Goal: Information Seeking & Learning: Learn about a topic

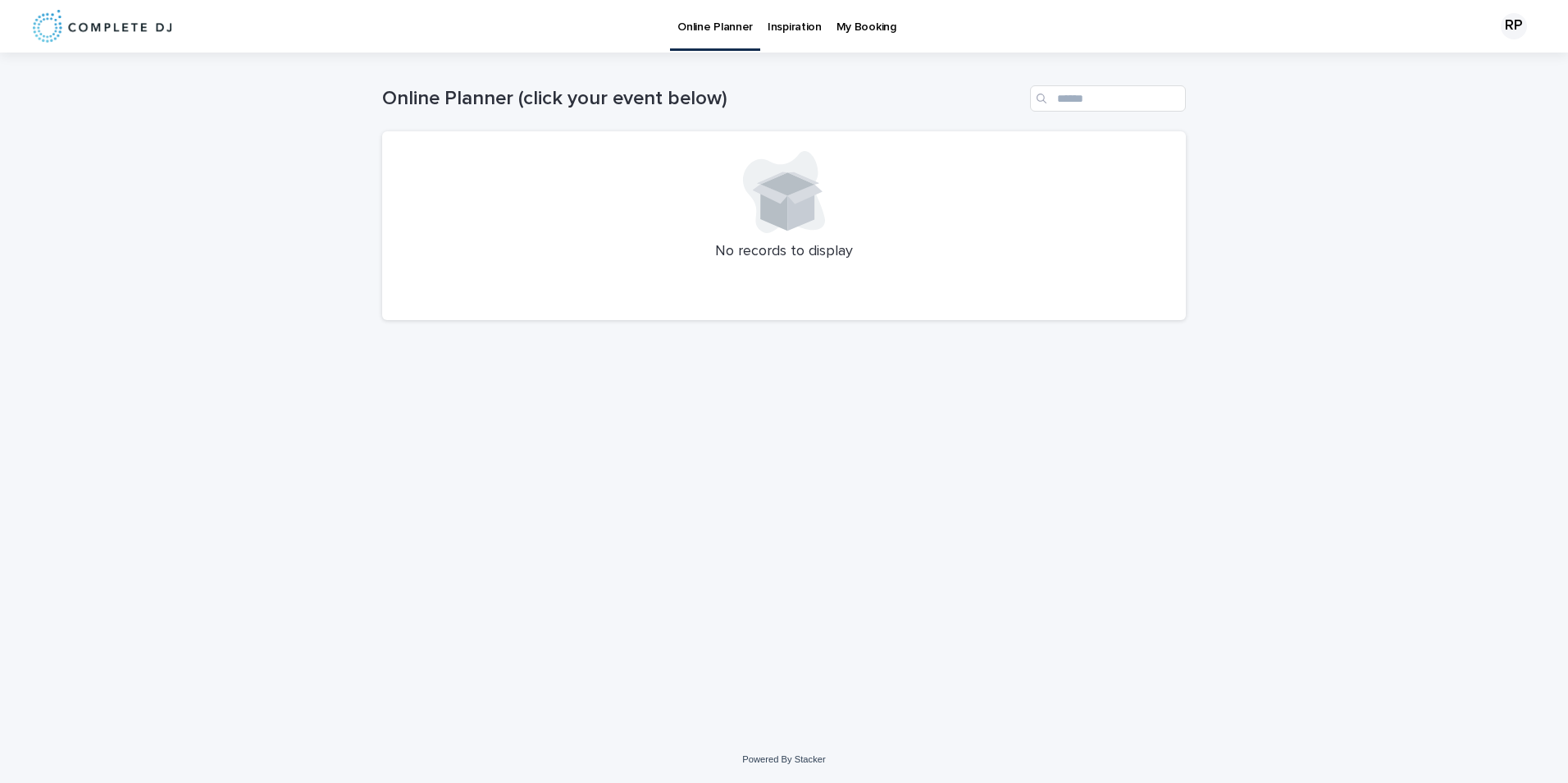
click at [782, 238] on div "No records to display" at bounding box center [784, 226] width 804 height 189
click at [853, 26] on p "My Booking" at bounding box center [865, 17] width 60 height 34
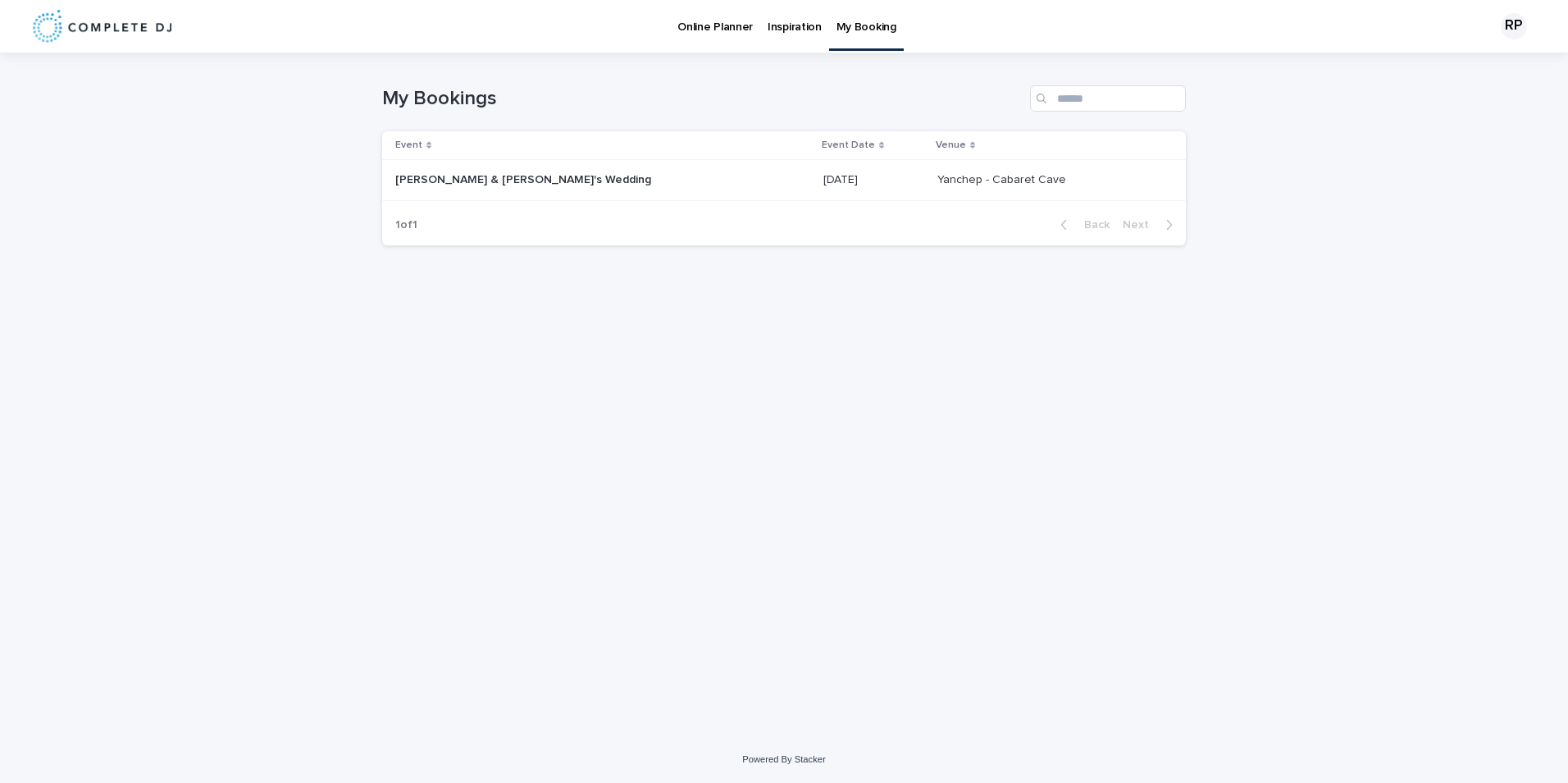
click at [832, 176] on td "11/Oct/25 11/Oct/25" at bounding box center [874, 180] width 114 height 41
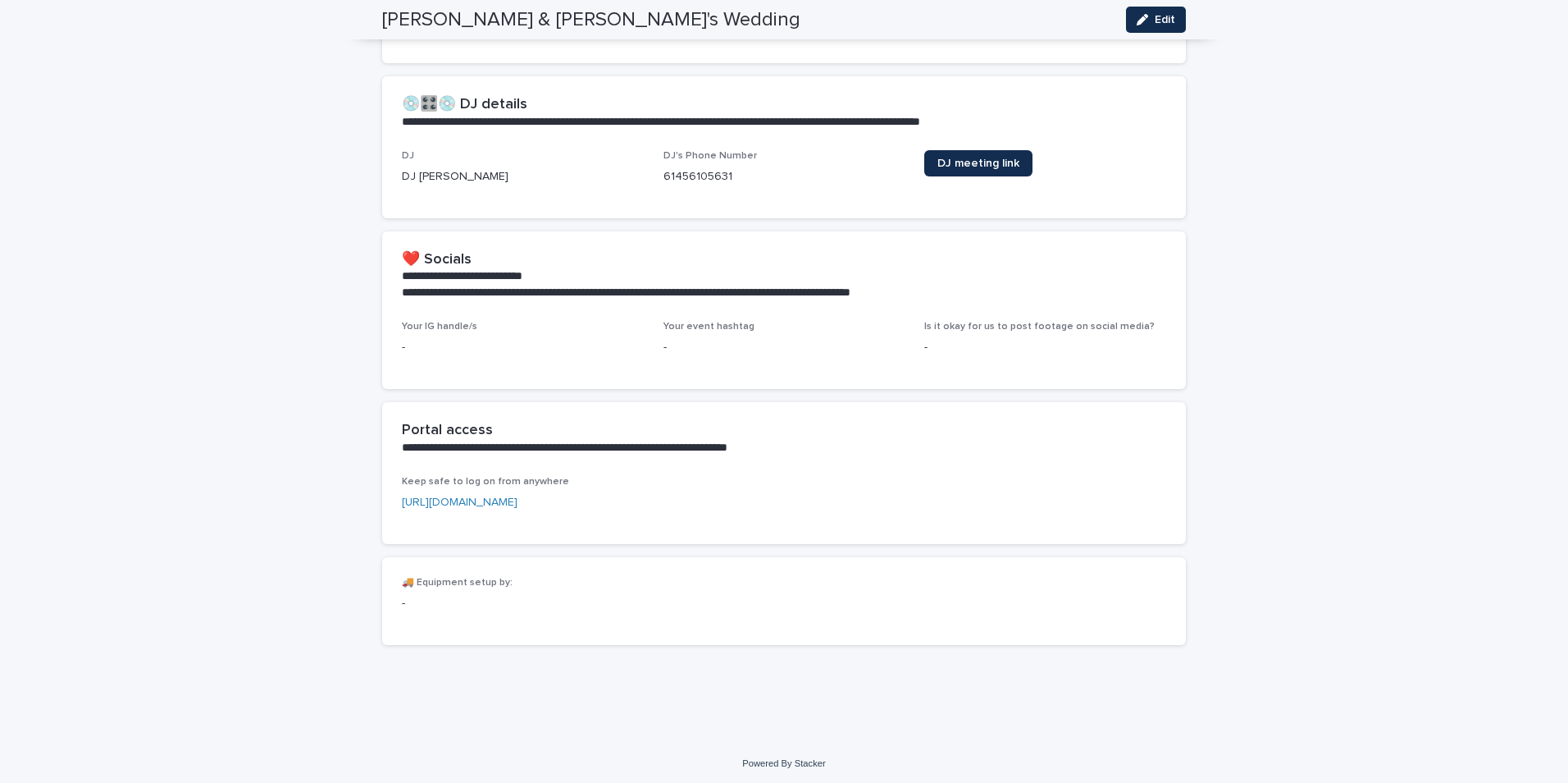
scroll to position [1054, 0]
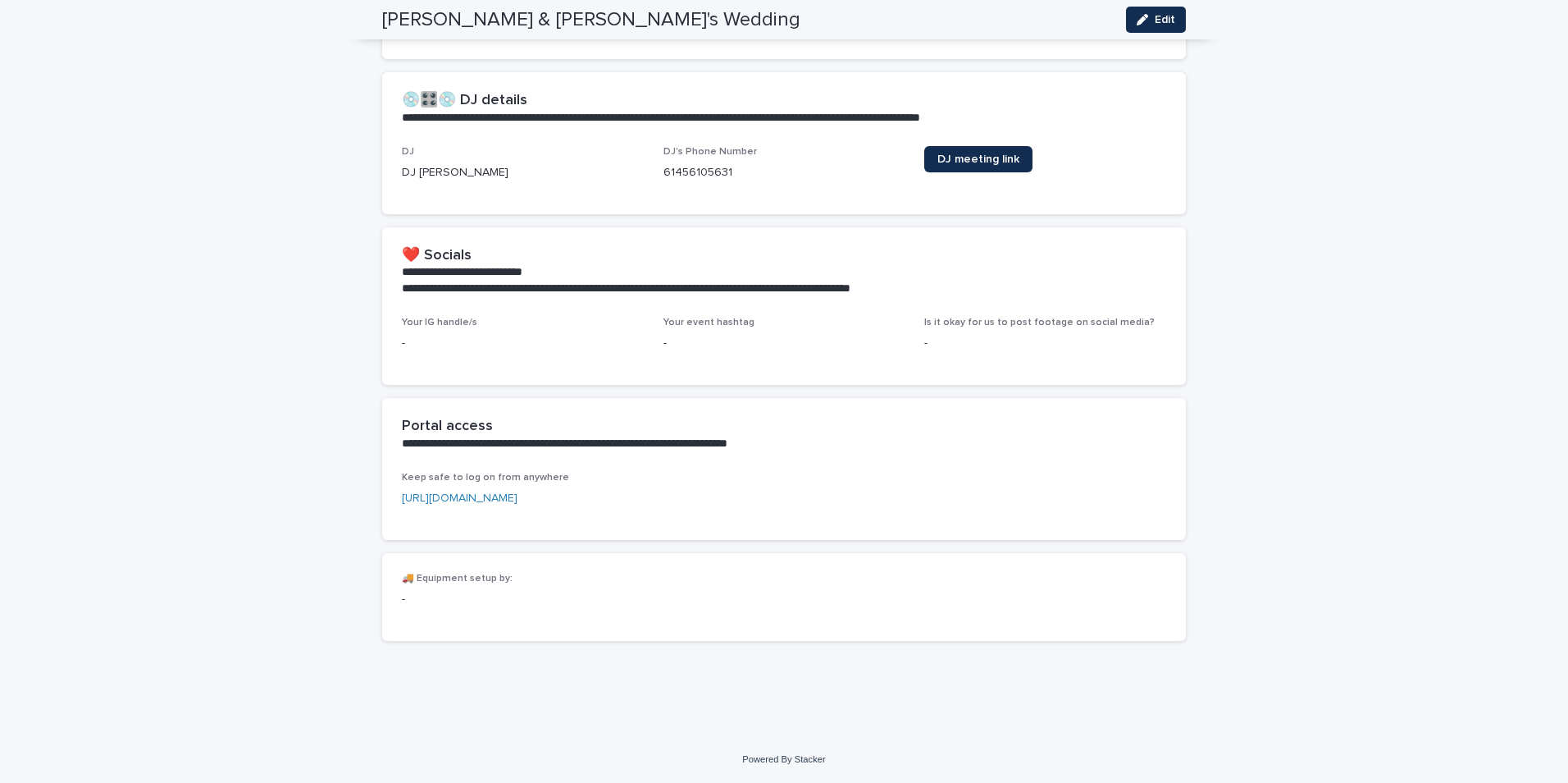
click at [475, 497] on link "https://completedj.airportal.app/login?api_token=70eebf9d-1668-4be0-88fe-3556ff…" at bounding box center [459, 498] width 115 height 11
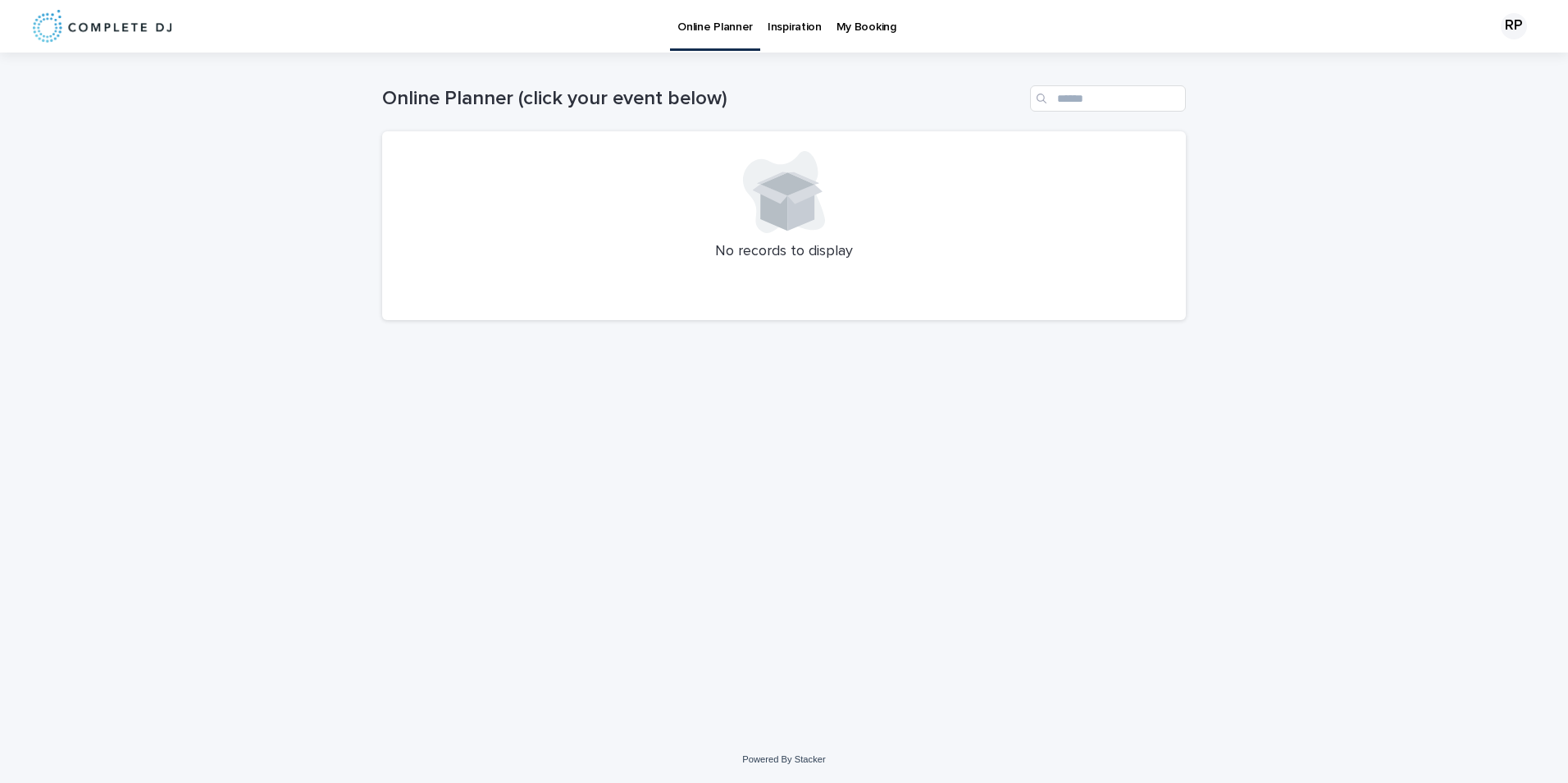
click at [784, 240] on div "No records to display" at bounding box center [784, 226] width 804 height 189
click at [780, 21] on p "Inspiration" at bounding box center [794, 17] width 54 height 34
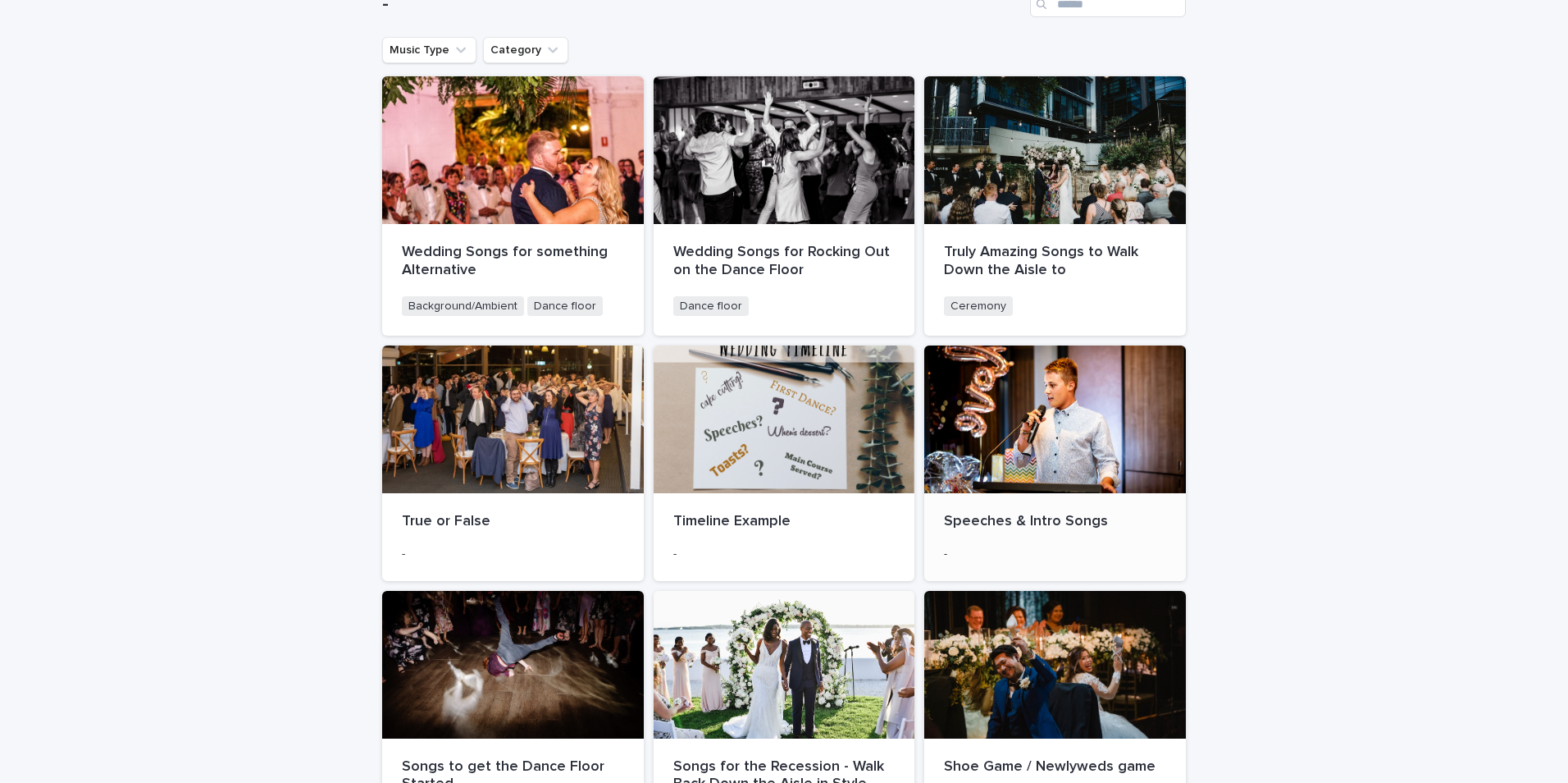
scroll to position [246, 0]
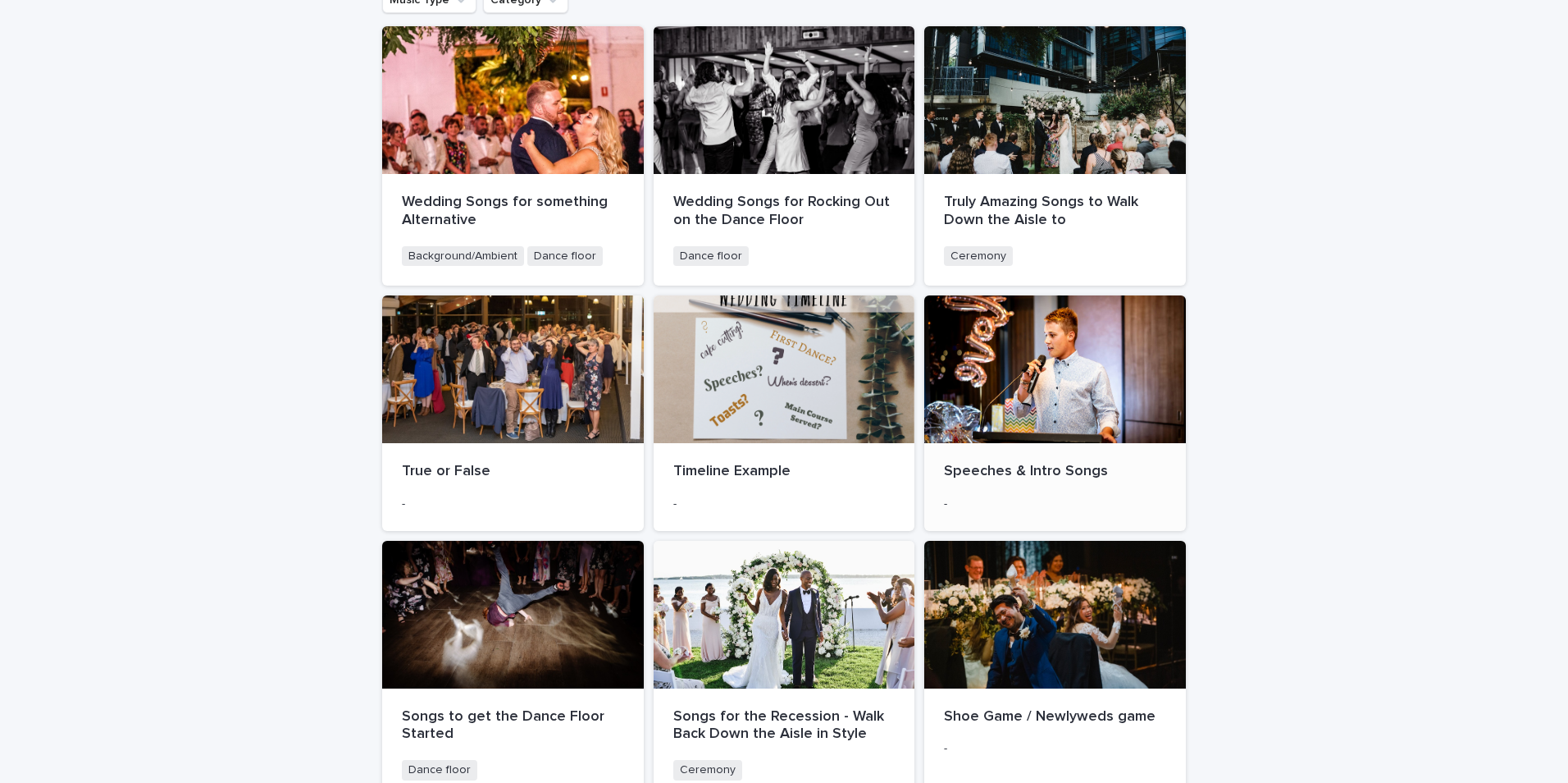
click at [957, 464] on p "Speeches & Intro Songs" at bounding box center [1054, 471] width 222 height 18
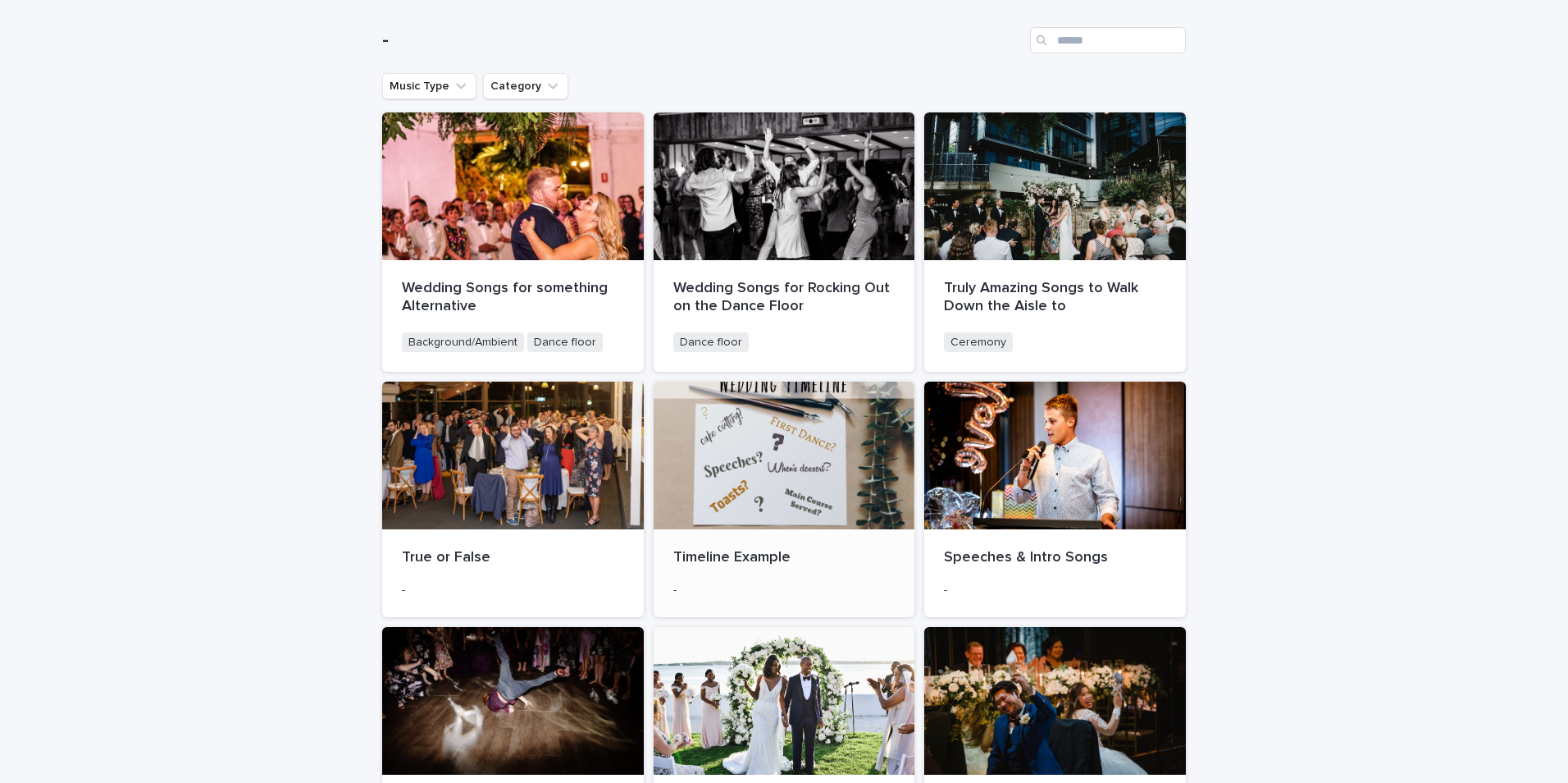
scroll to position [164, 0]
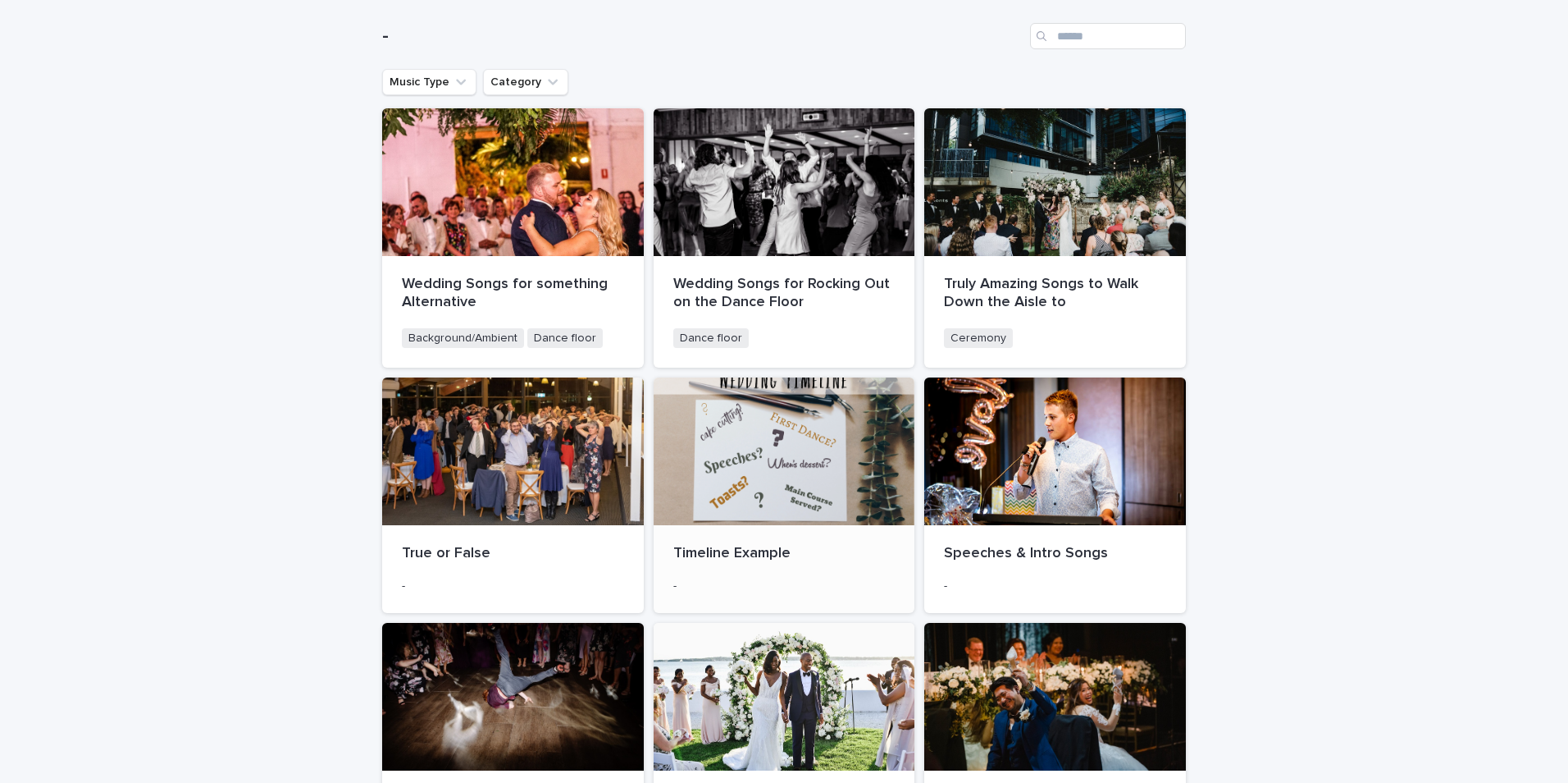
click at [792, 489] on div at bounding box center [784, 451] width 261 height 148
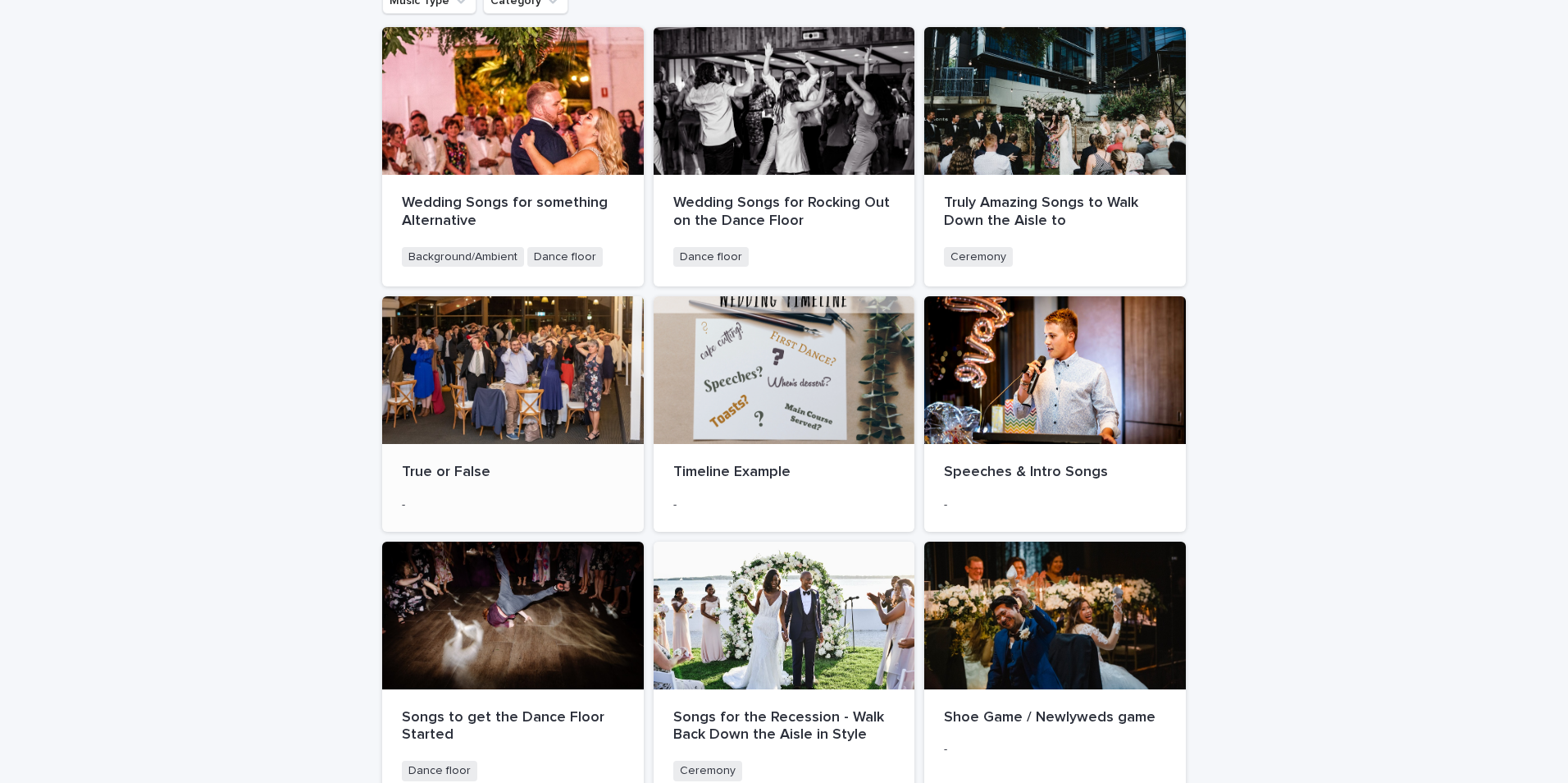
scroll to position [246, 0]
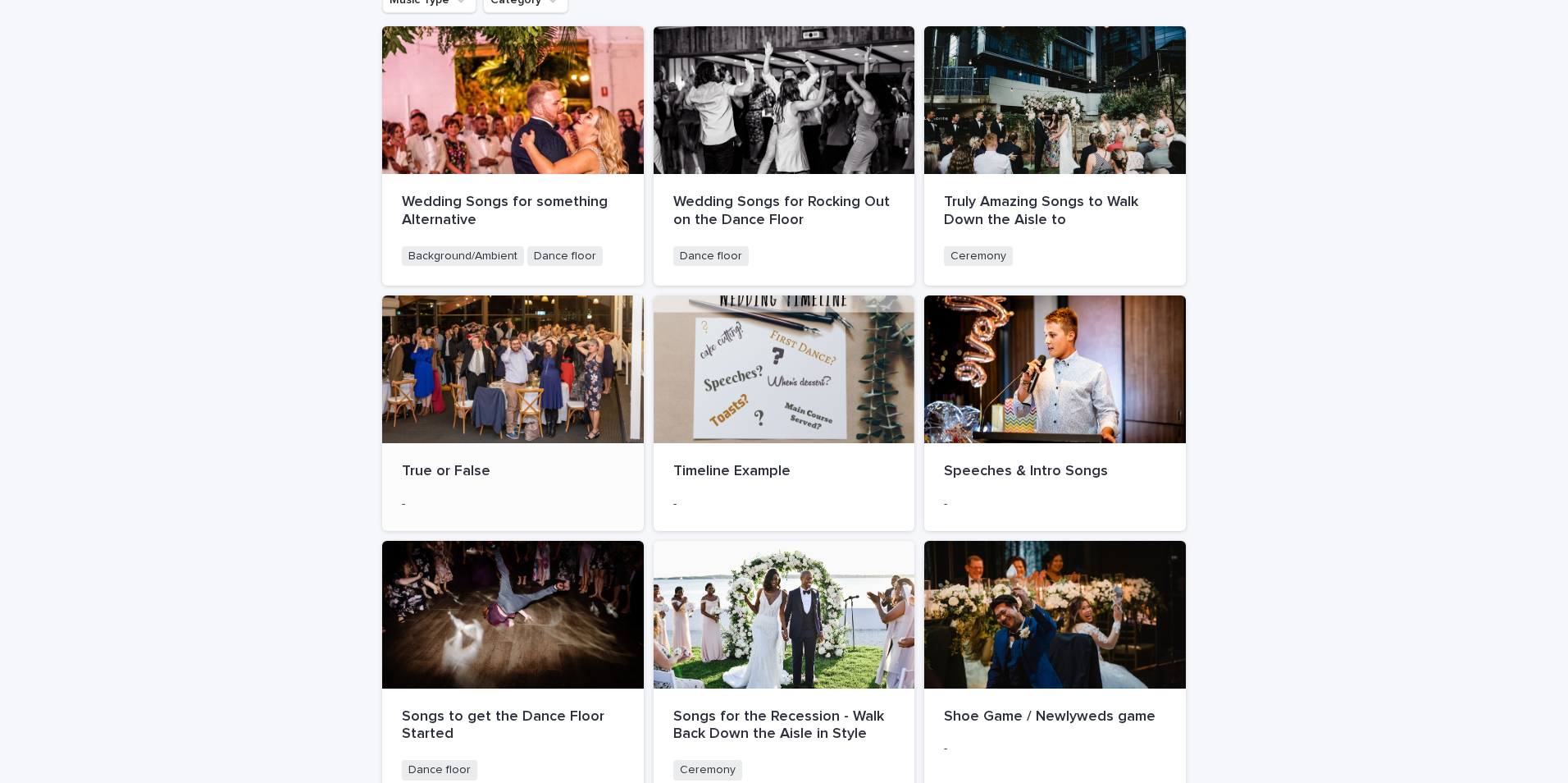
click at [443, 472] on p "True or False" at bounding box center [513, 471] width 222 height 18
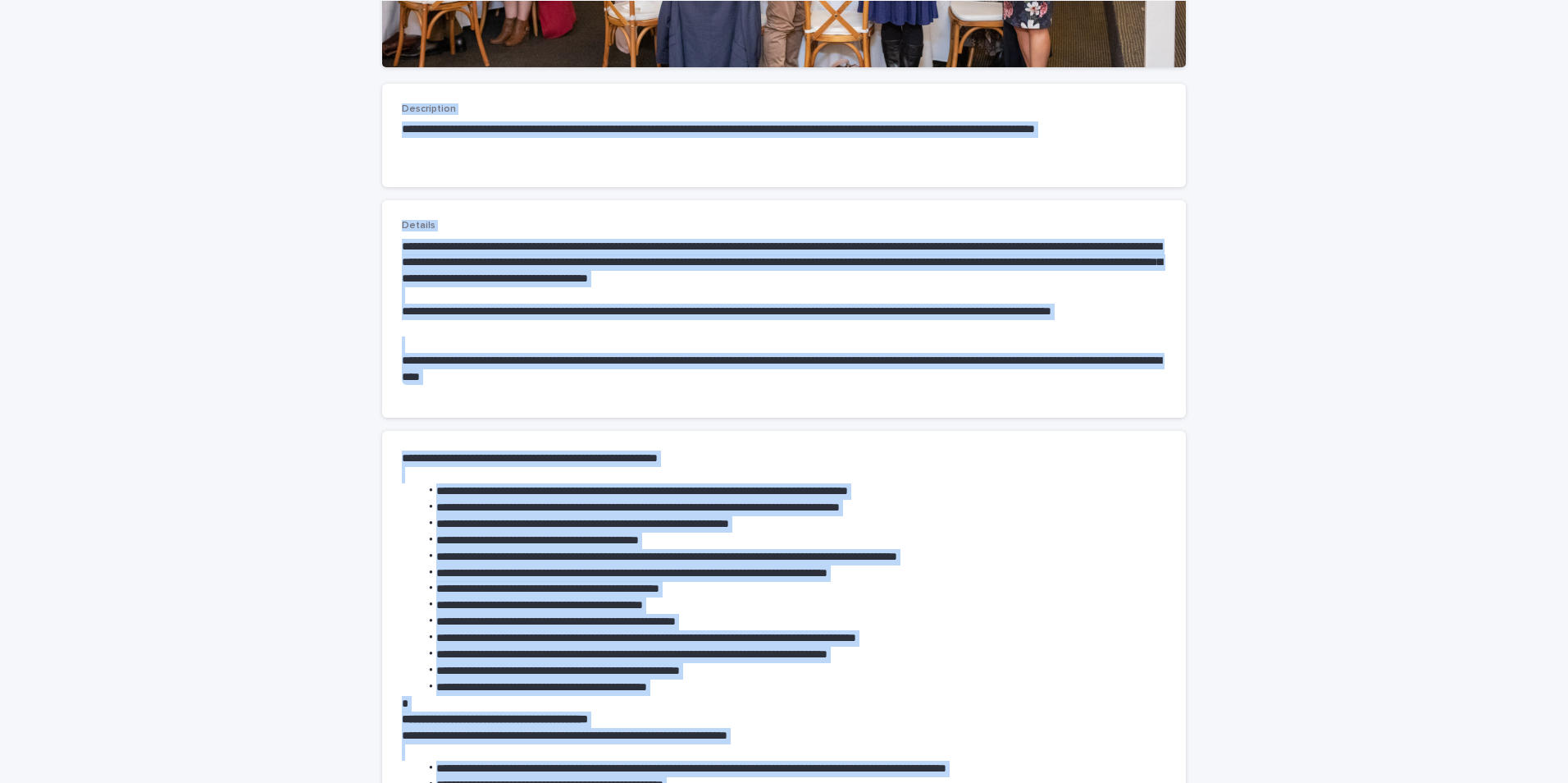
scroll to position [632, 0]
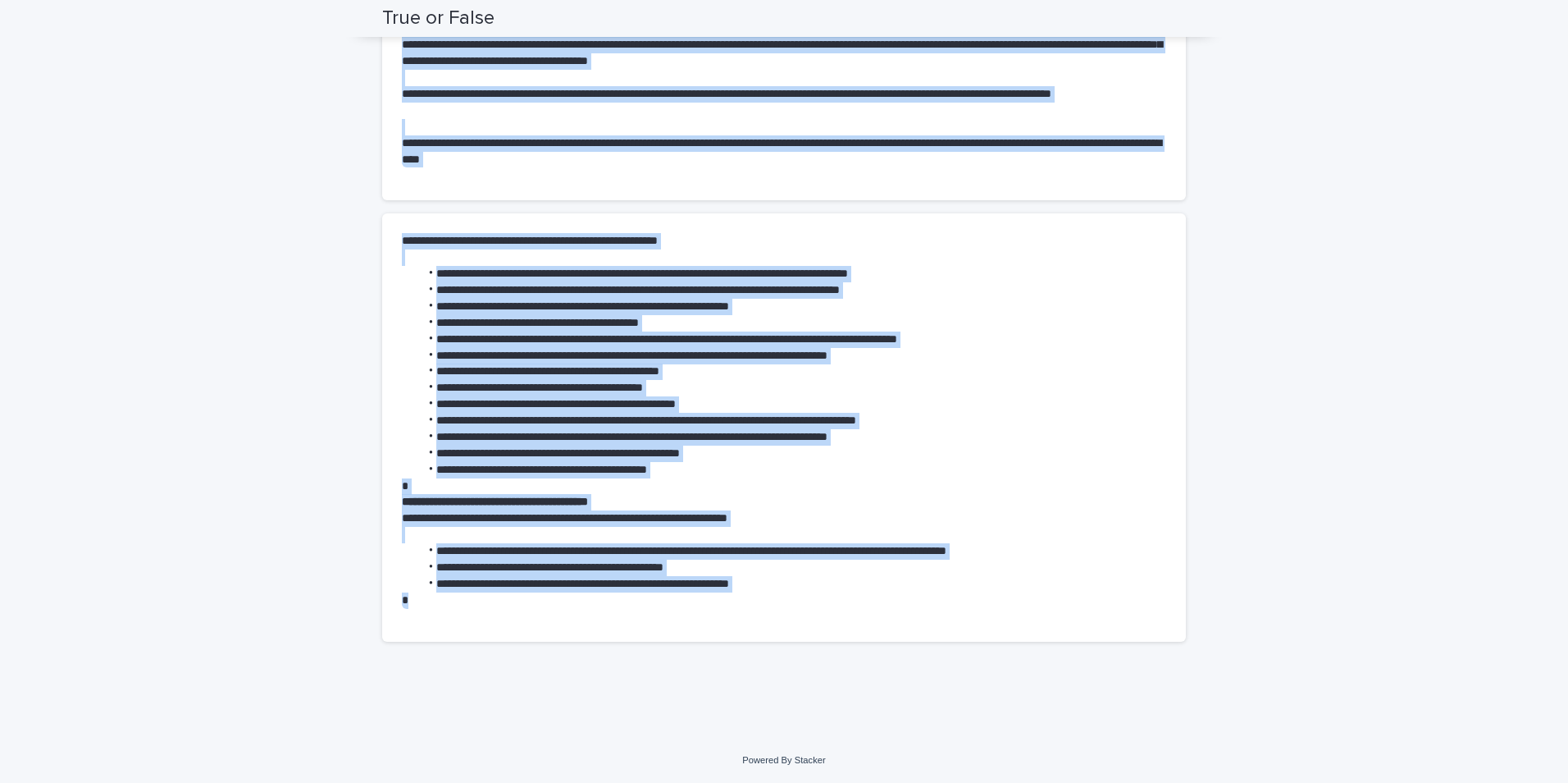
drag, startPoint x: 377, startPoint y: 113, endPoint x: 493, endPoint y: 728, distance: 625.8
click at [493, 728] on div "**********" at bounding box center [784, 78] width 1568 height 1317
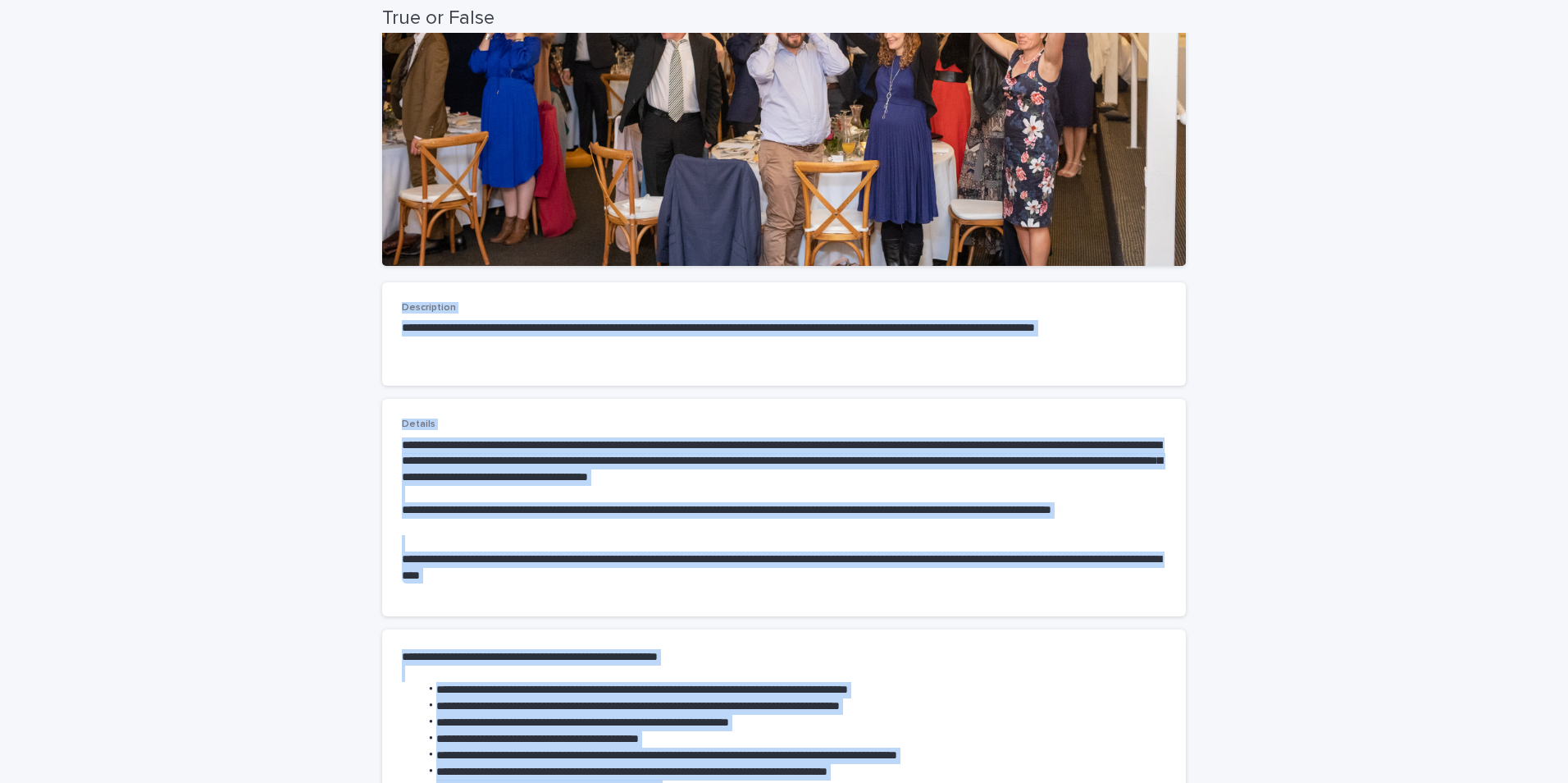
scroll to position [58, 0]
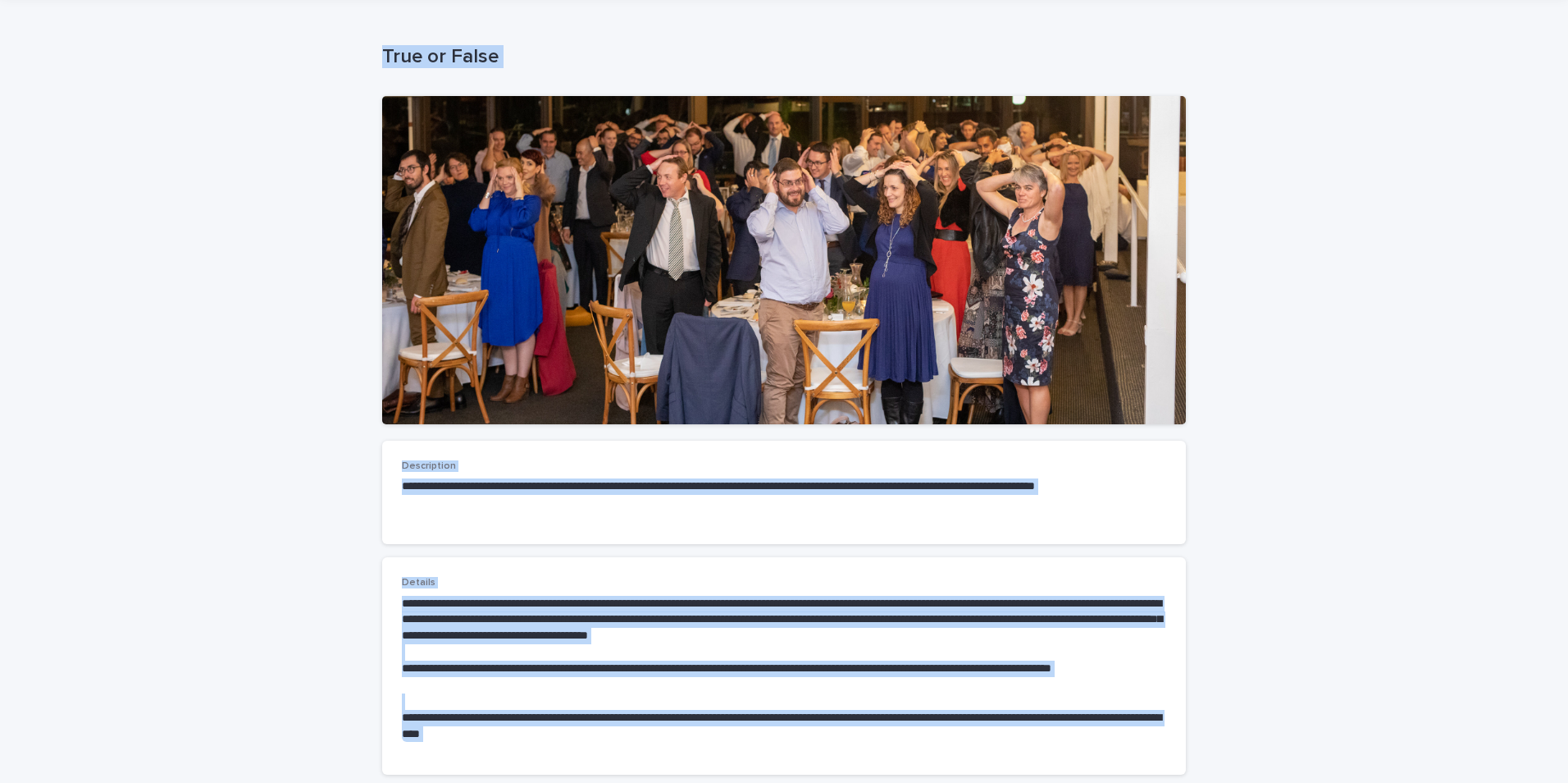
copy div "**********"
click at [714, 226] on div at bounding box center [784, 260] width 804 height 328
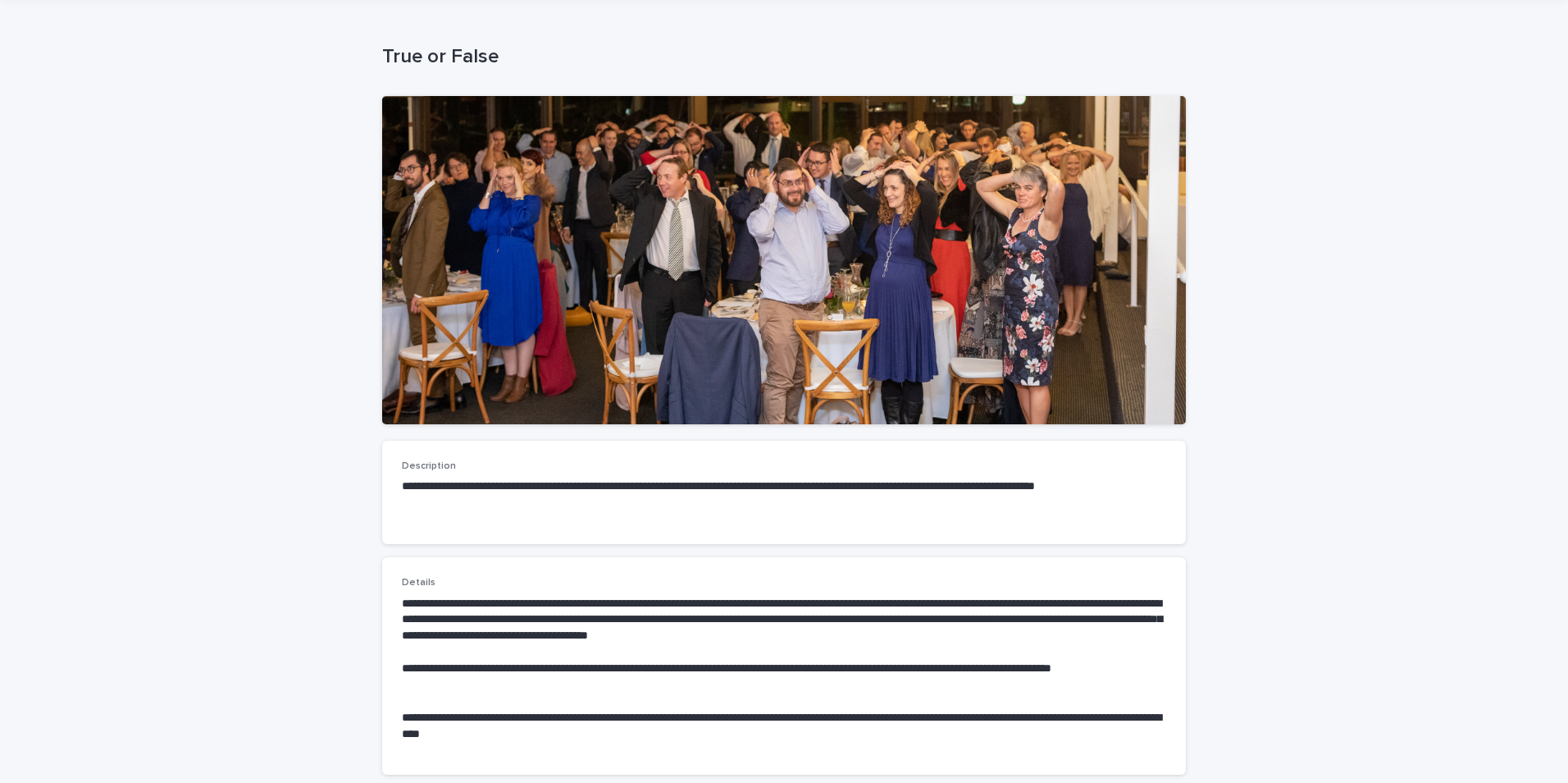
drag, startPoint x: 714, startPoint y: 226, endPoint x: 648, endPoint y: 272, distance: 80.4
drag, startPoint x: 648, startPoint y: 272, endPoint x: 590, endPoint y: 308, distance: 68.3
click at [590, 308] on div at bounding box center [784, 260] width 804 height 328
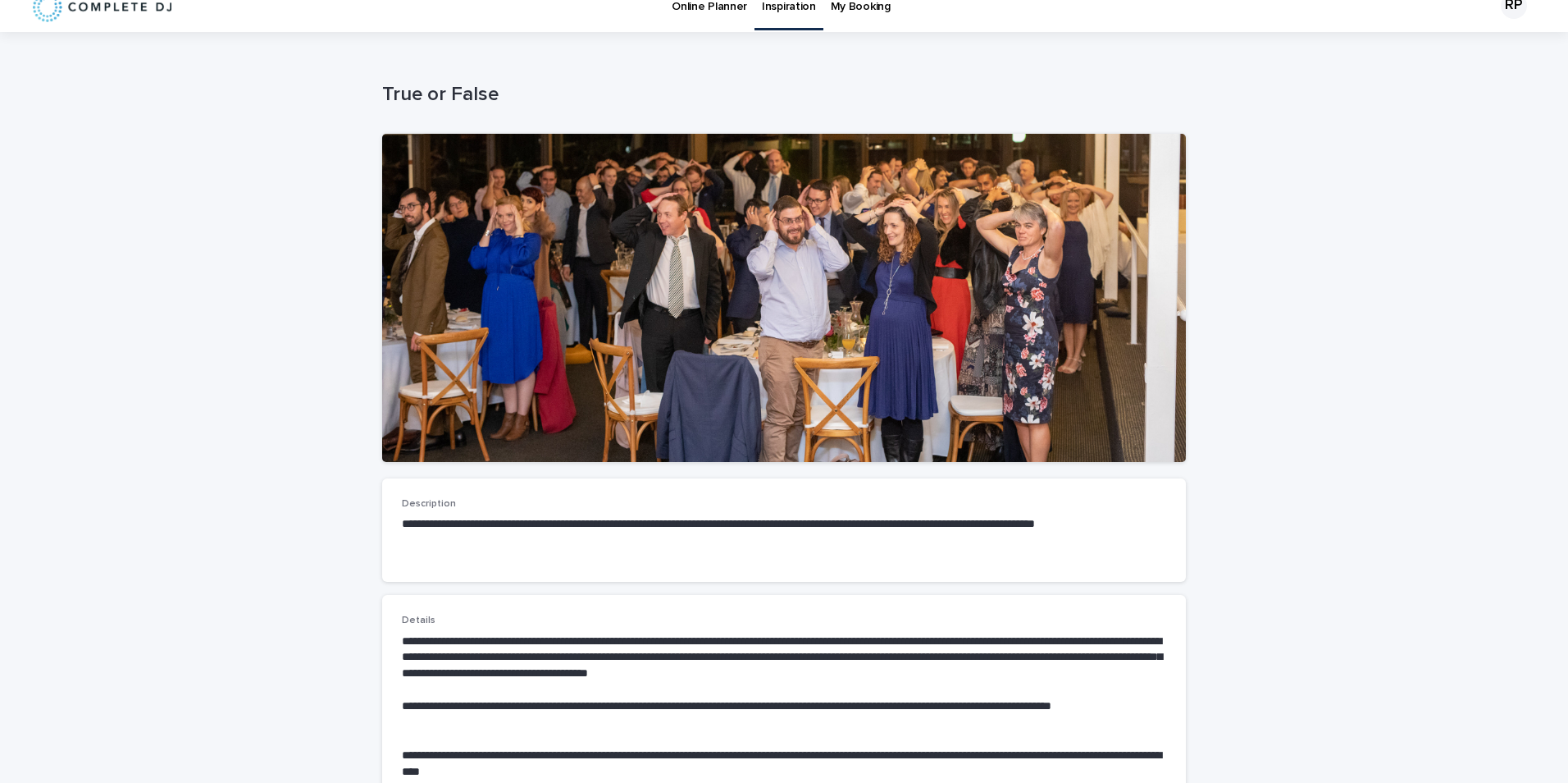
scroll to position [0, 0]
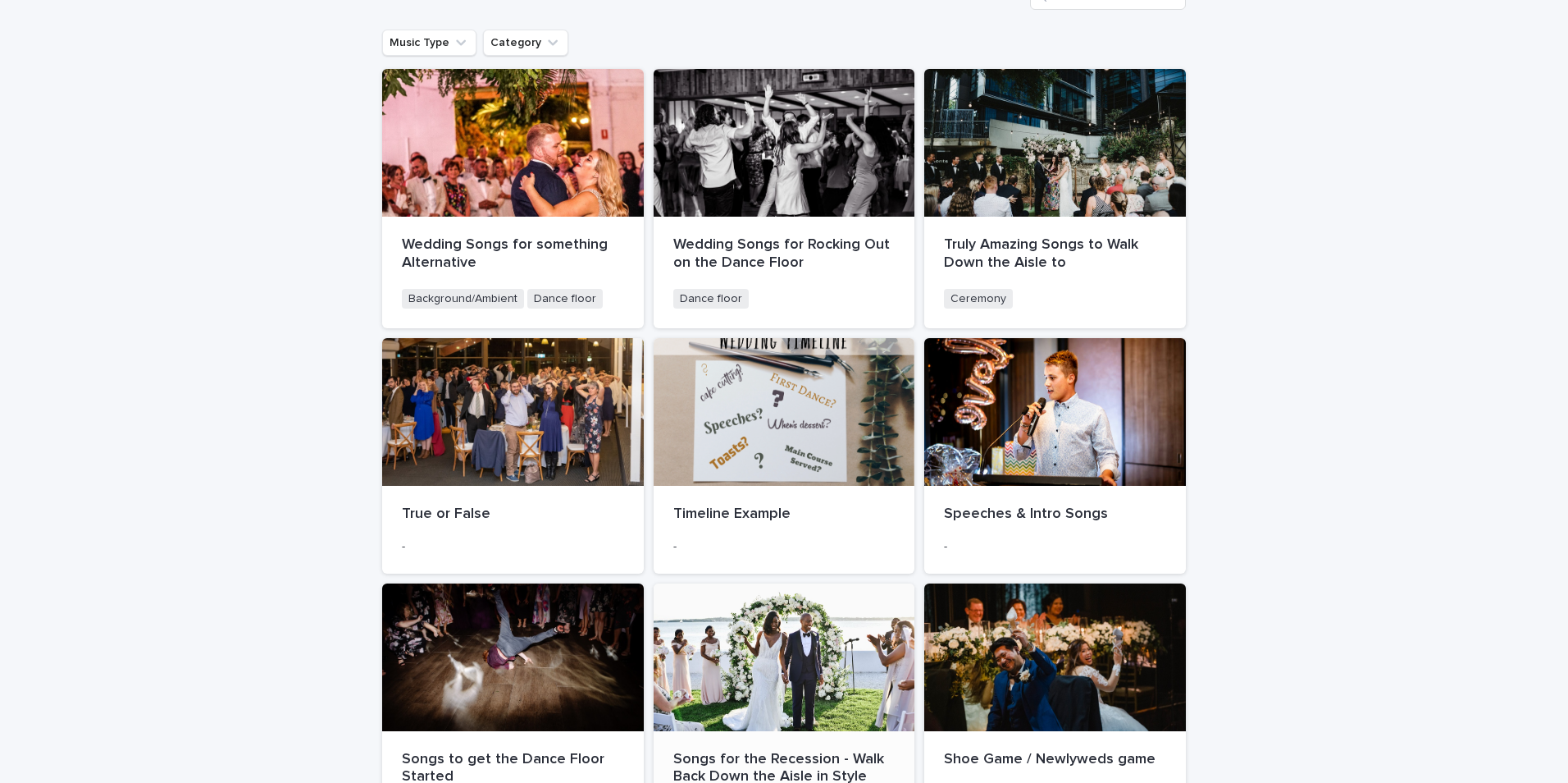
scroll to position [246, 0]
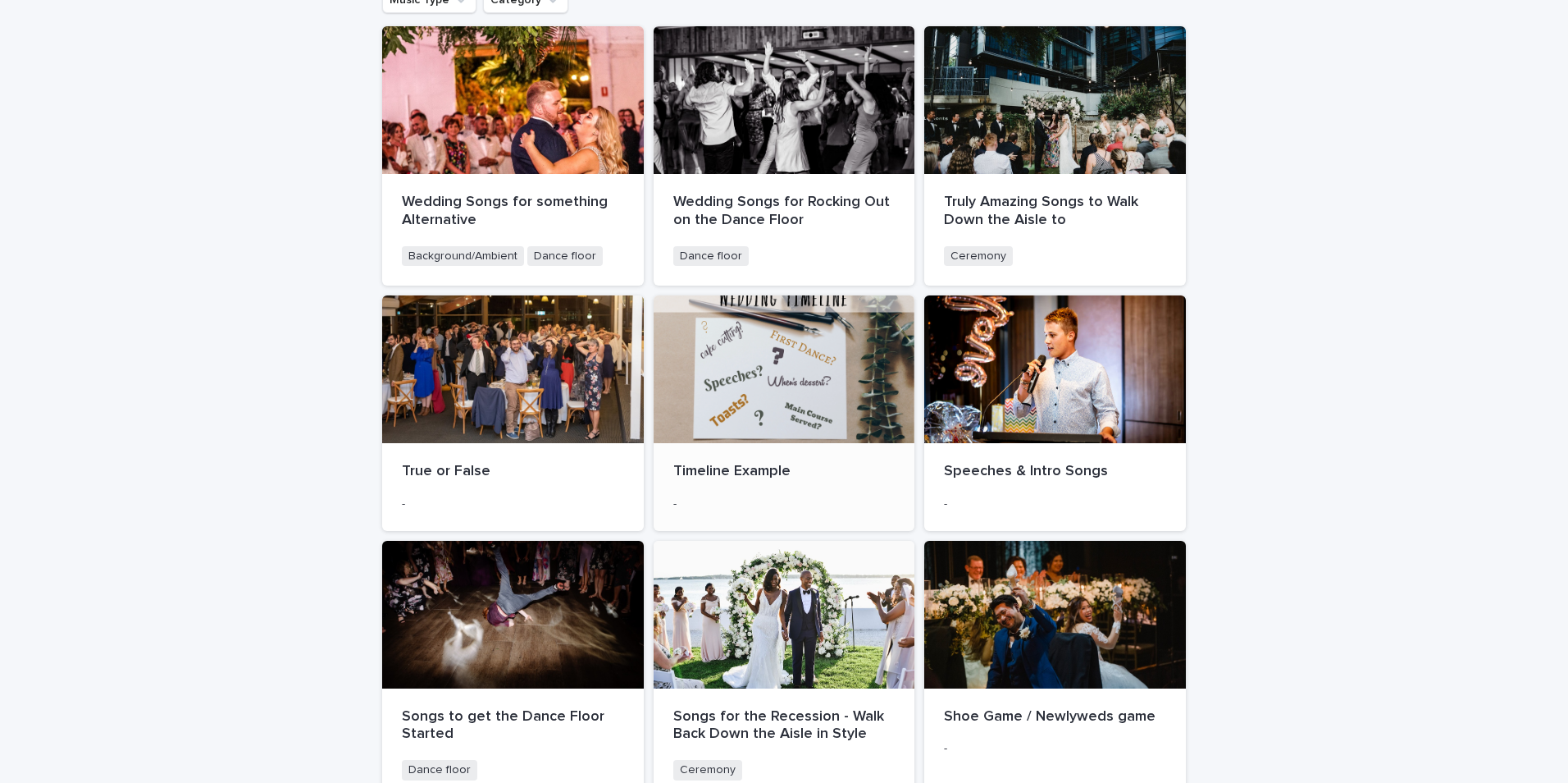
click at [784, 403] on div at bounding box center [784, 369] width 261 height 148
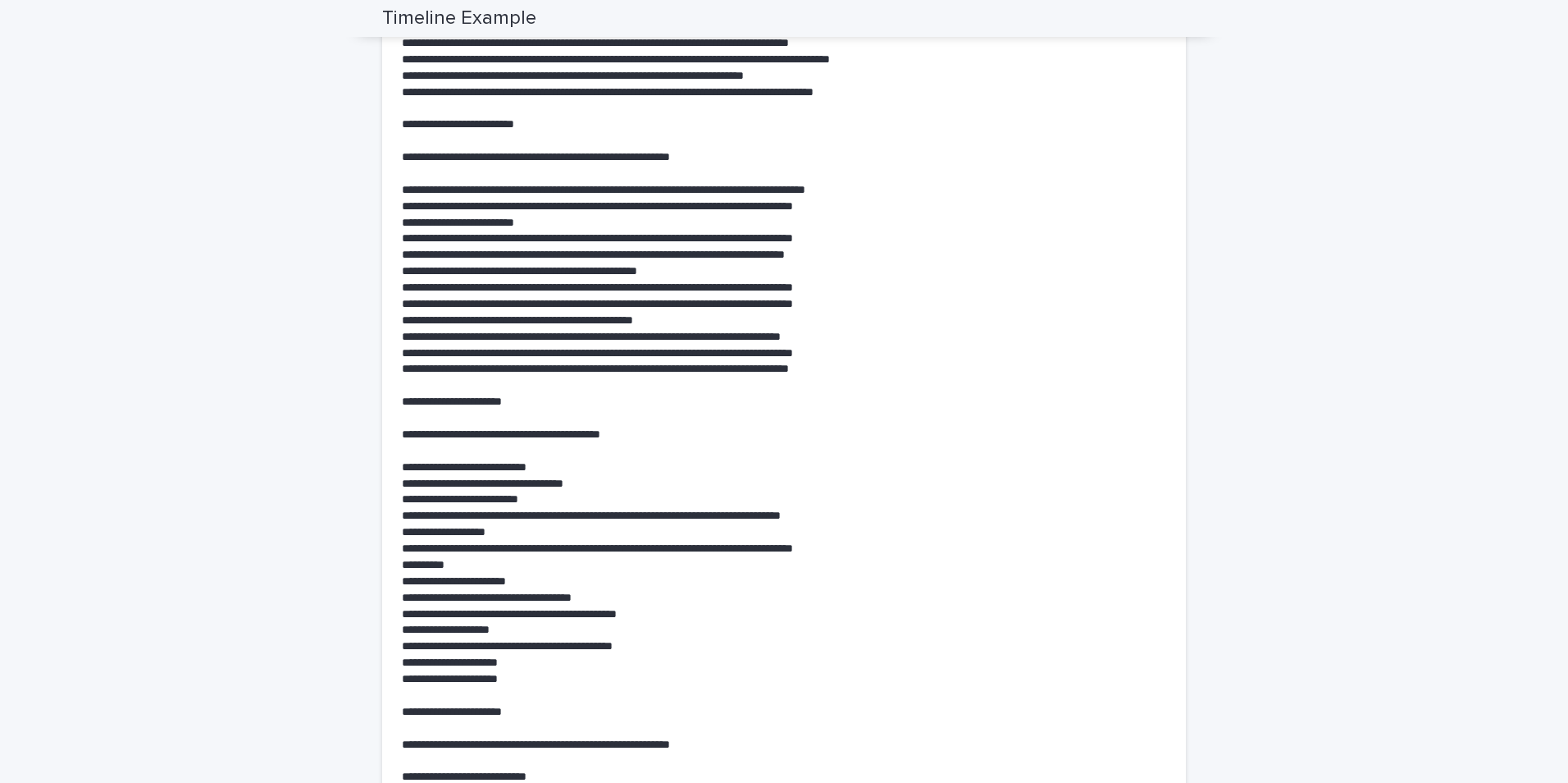
scroll to position [820, 0]
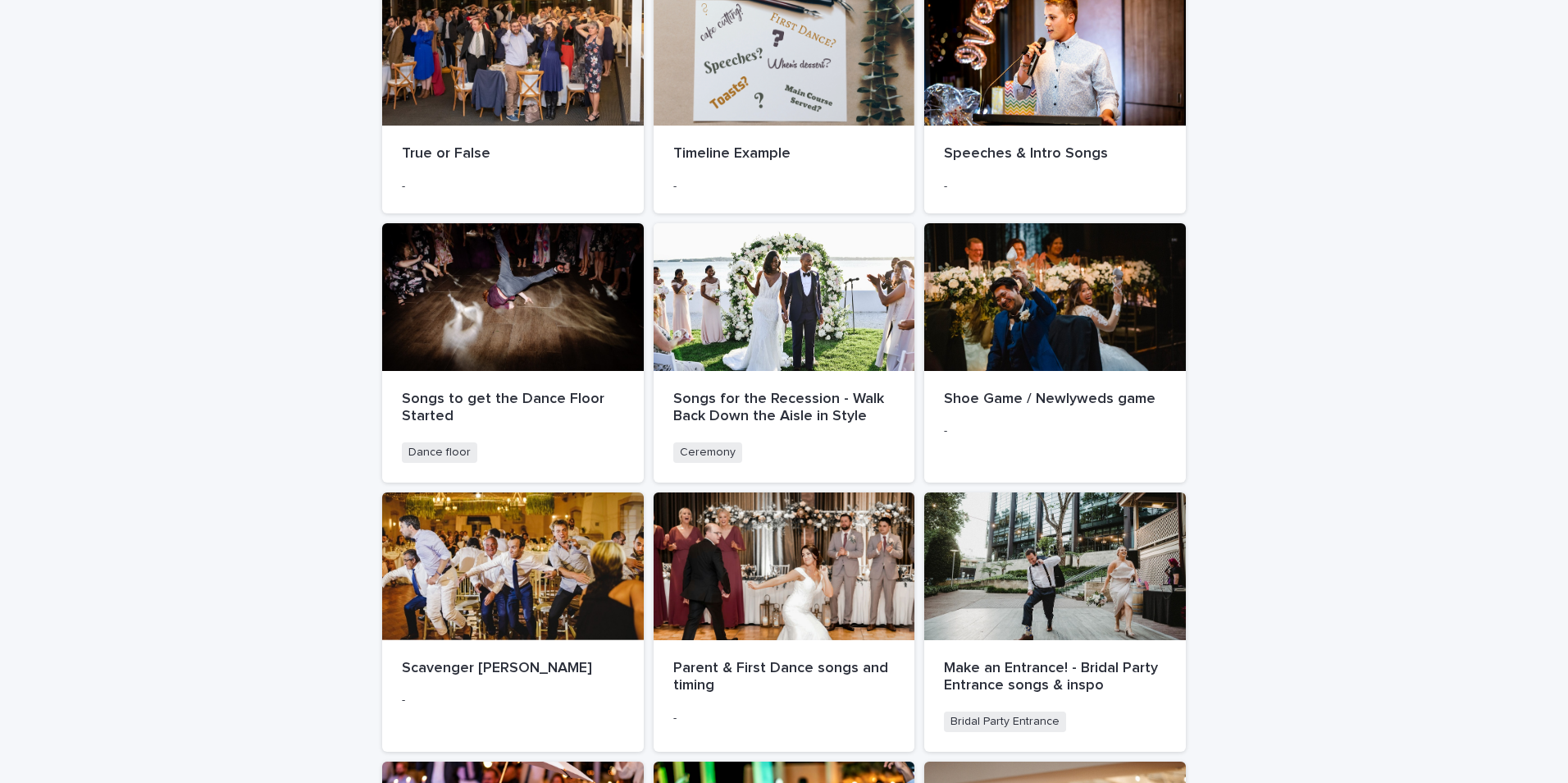
scroll to position [574, 0]
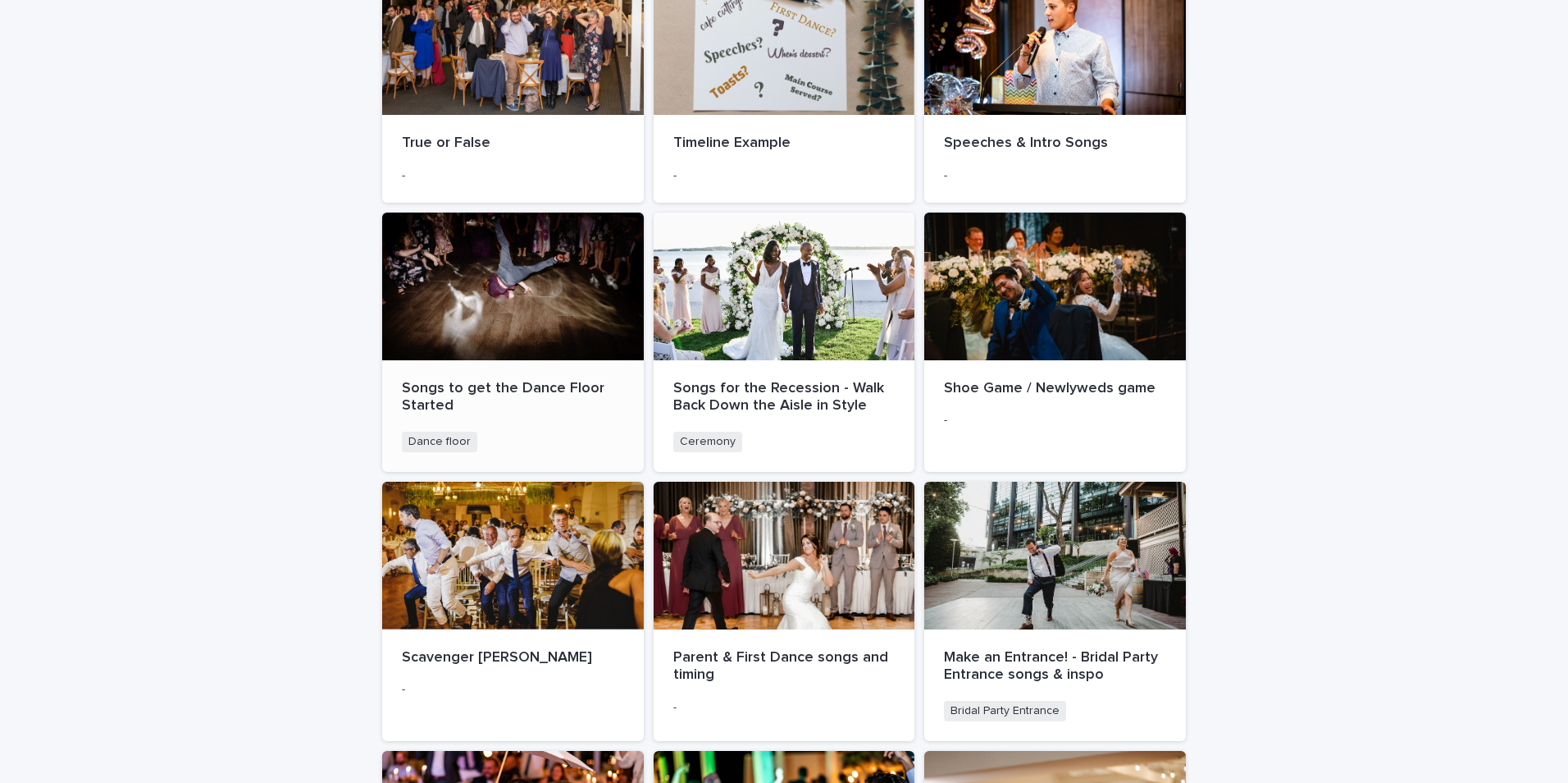
click at [531, 289] on div at bounding box center [513, 286] width 261 height 148
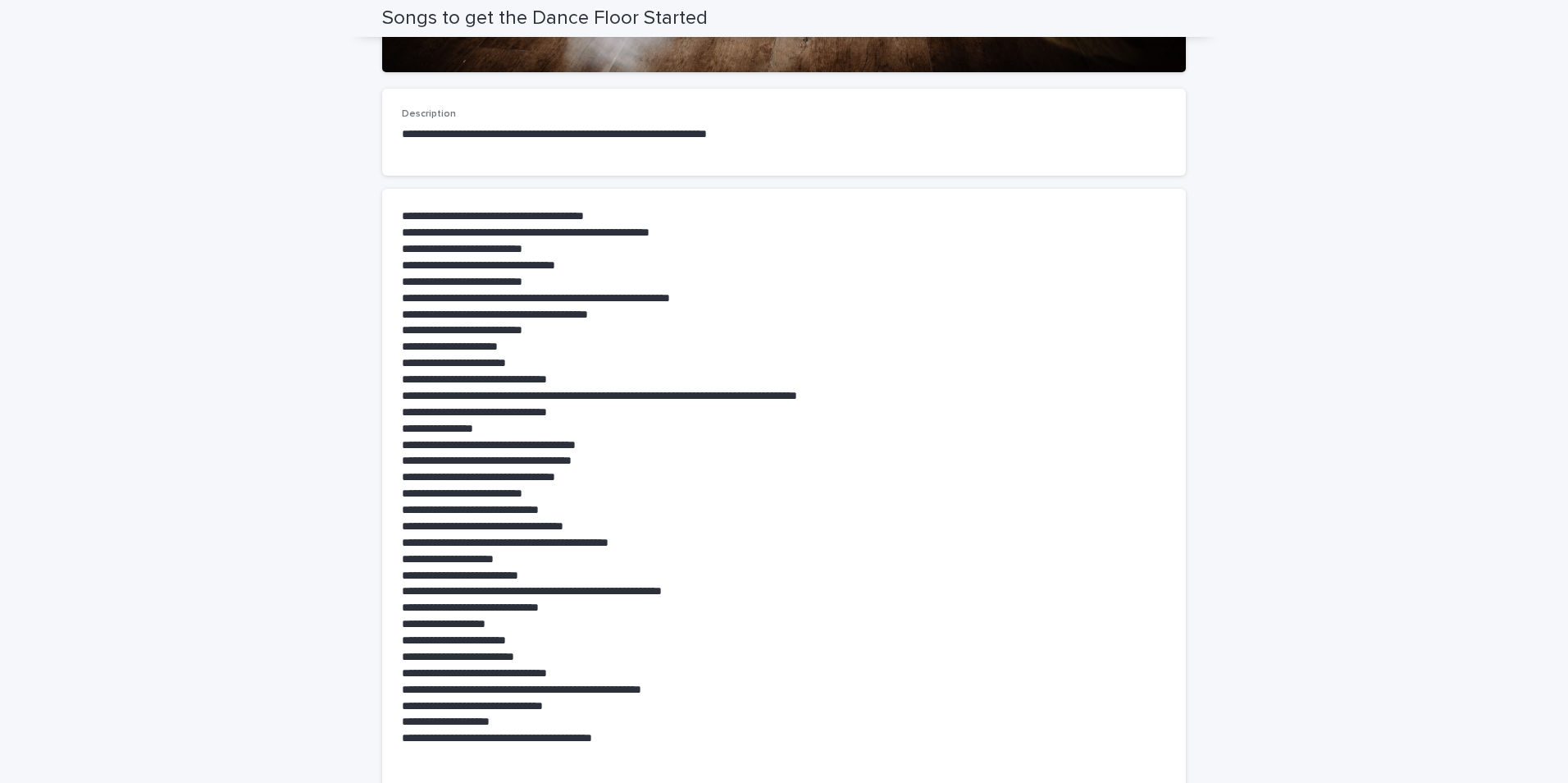
scroll to position [574, 0]
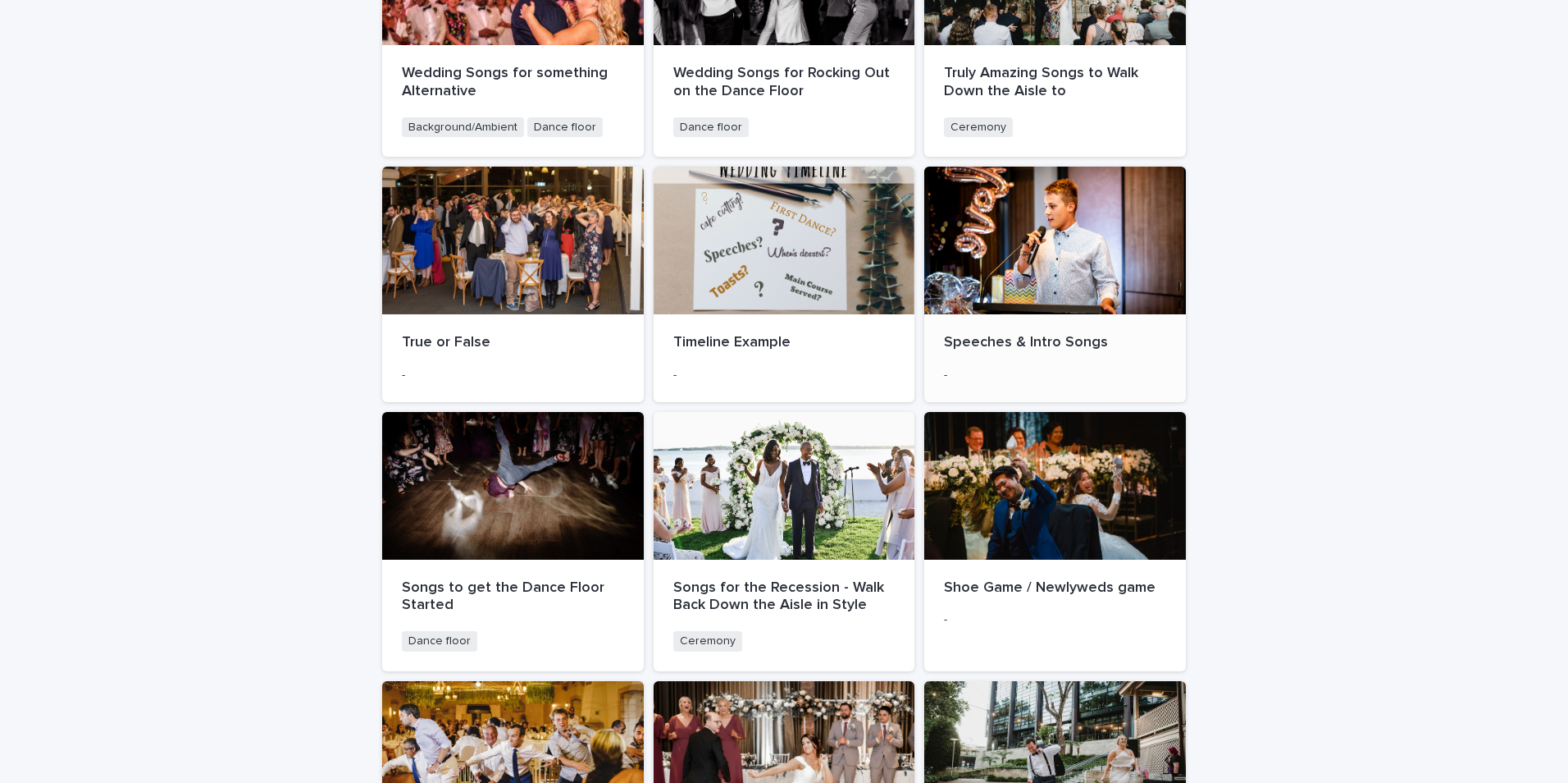
scroll to position [492, 0]
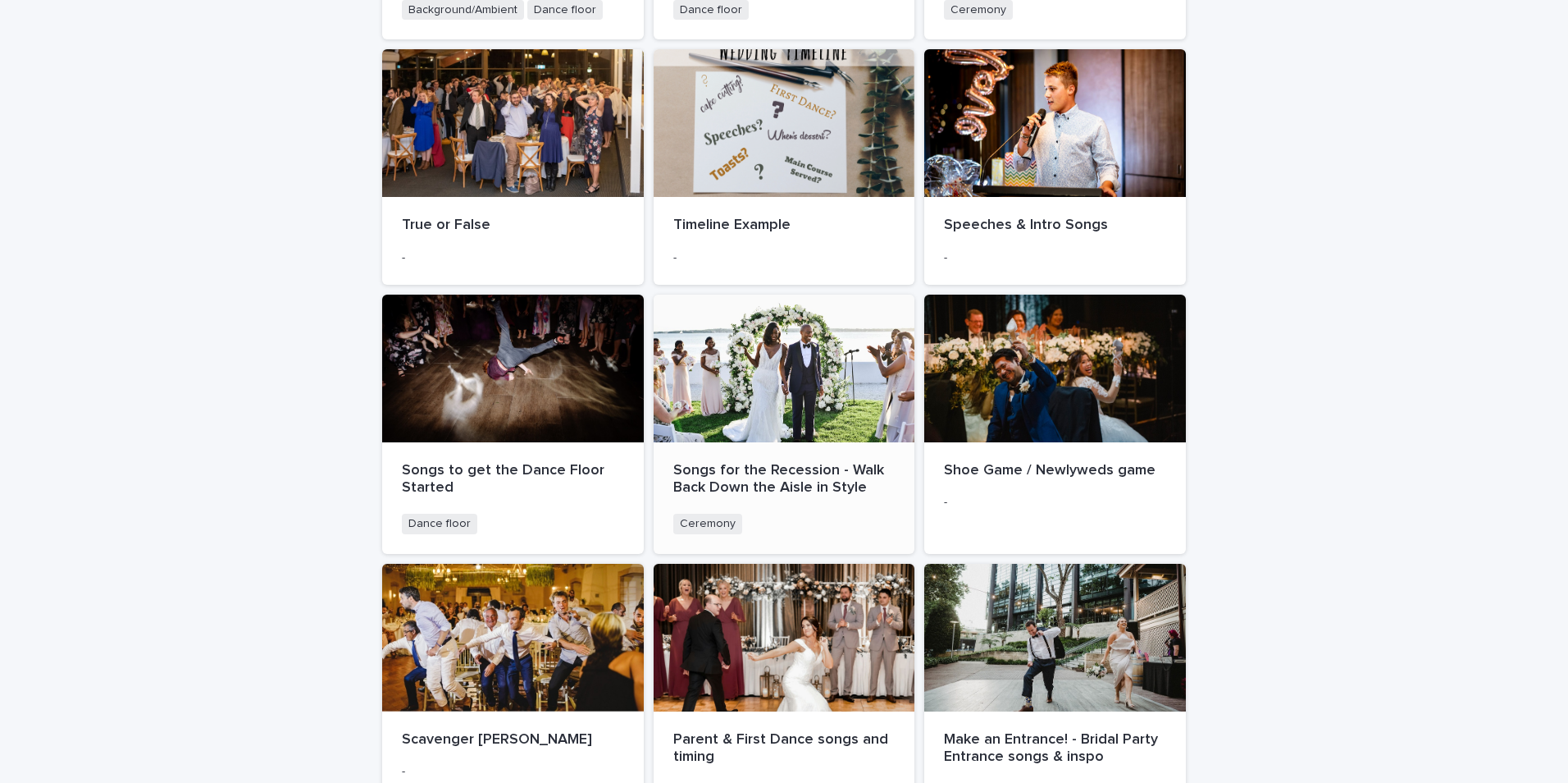
click at [810, 371] on div at bounding box center [784, 368] width 261 height 148
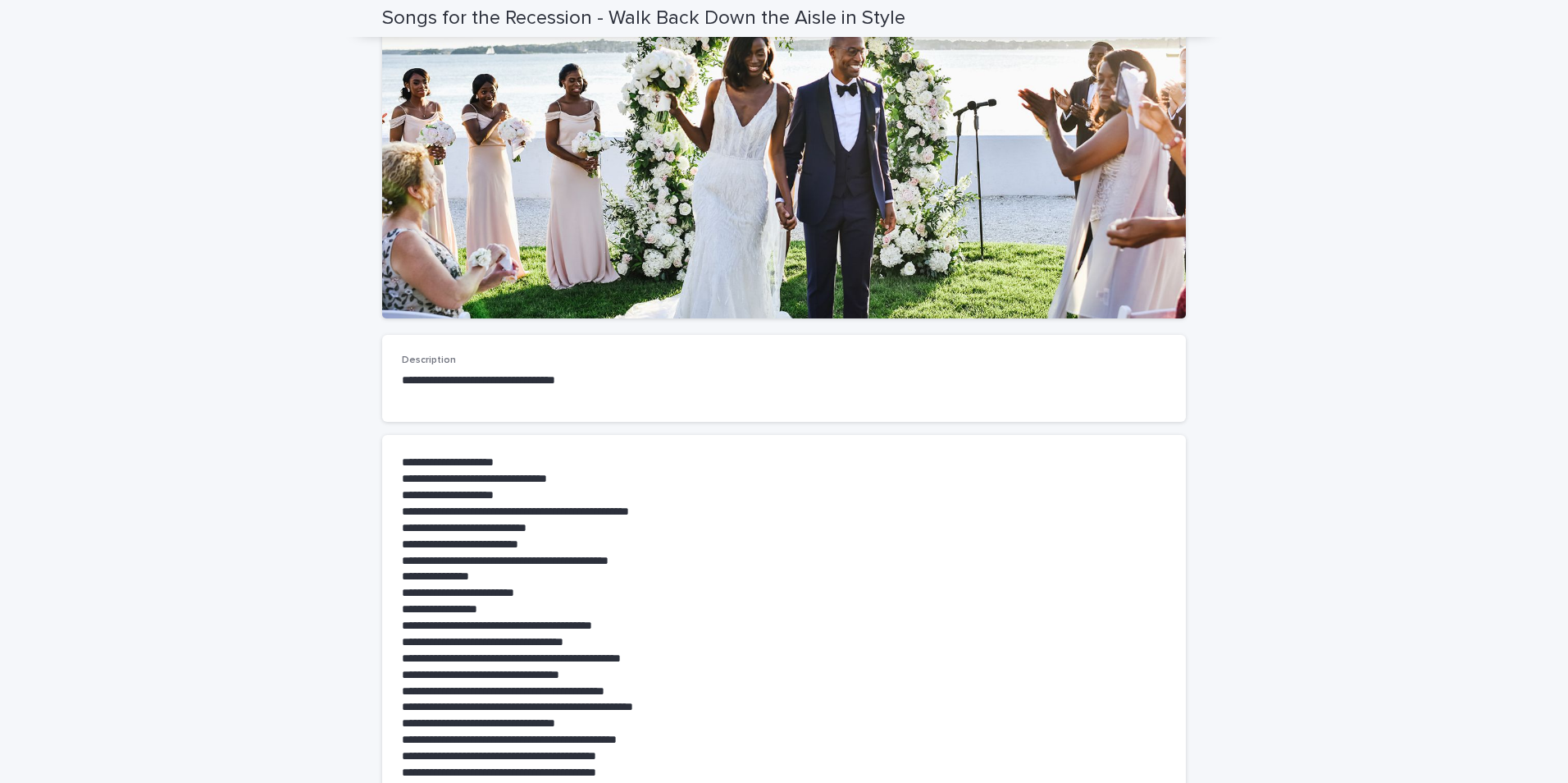
scroll to position [246, 0]
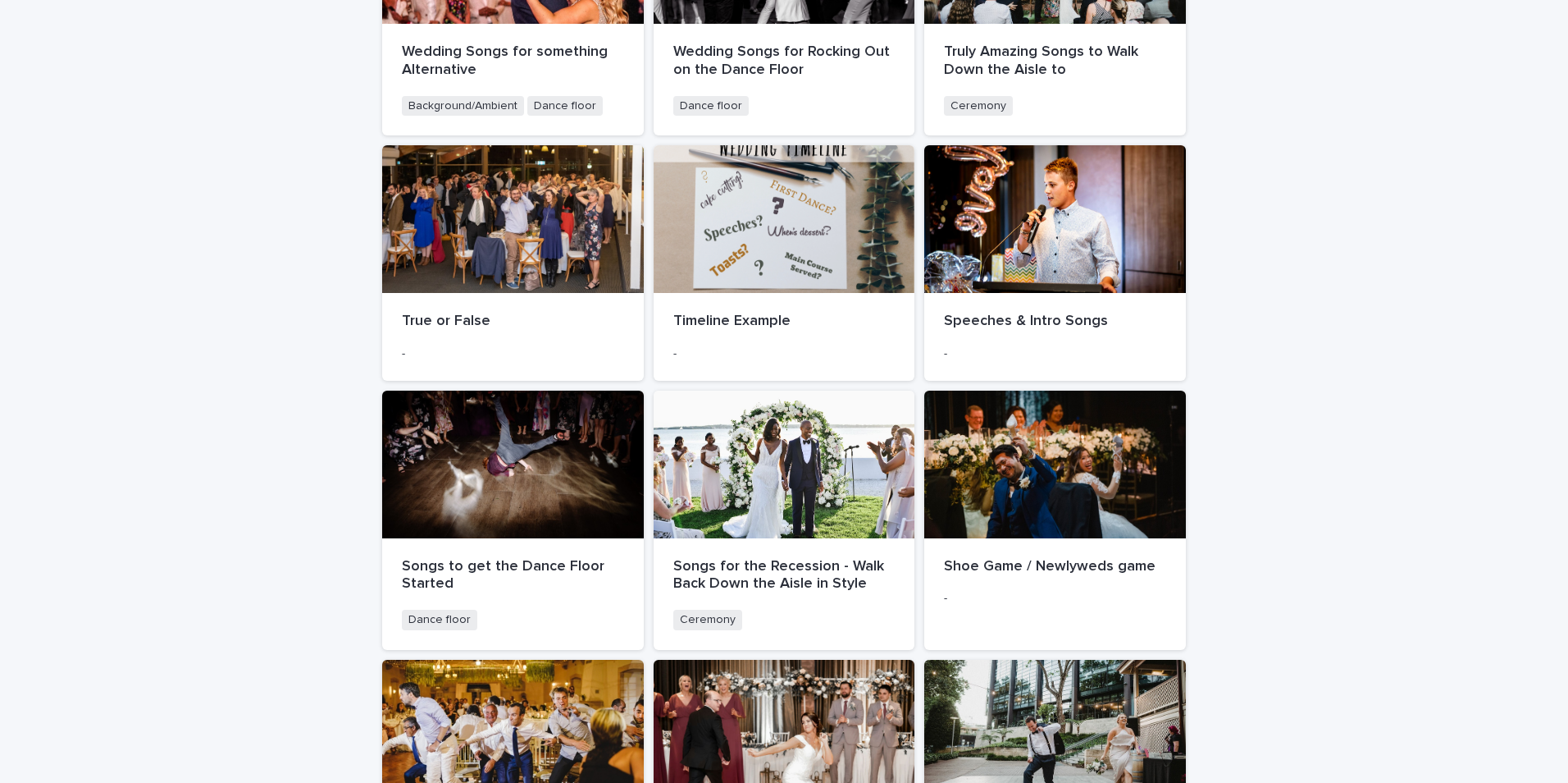
scroll to position [574, 0]
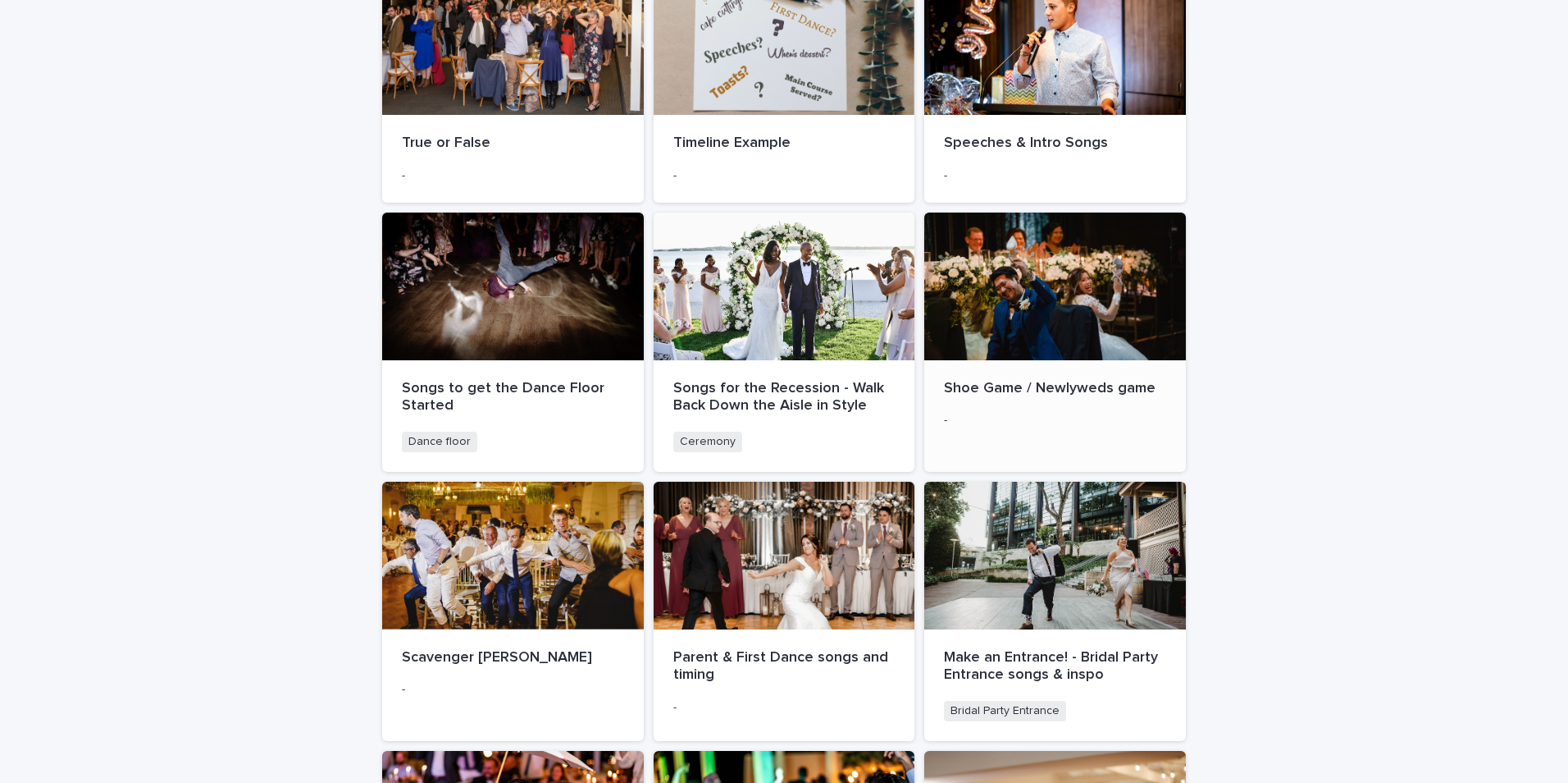
click at [1053, 320] on div at bounding box center [1055, 286] width 261 height 148
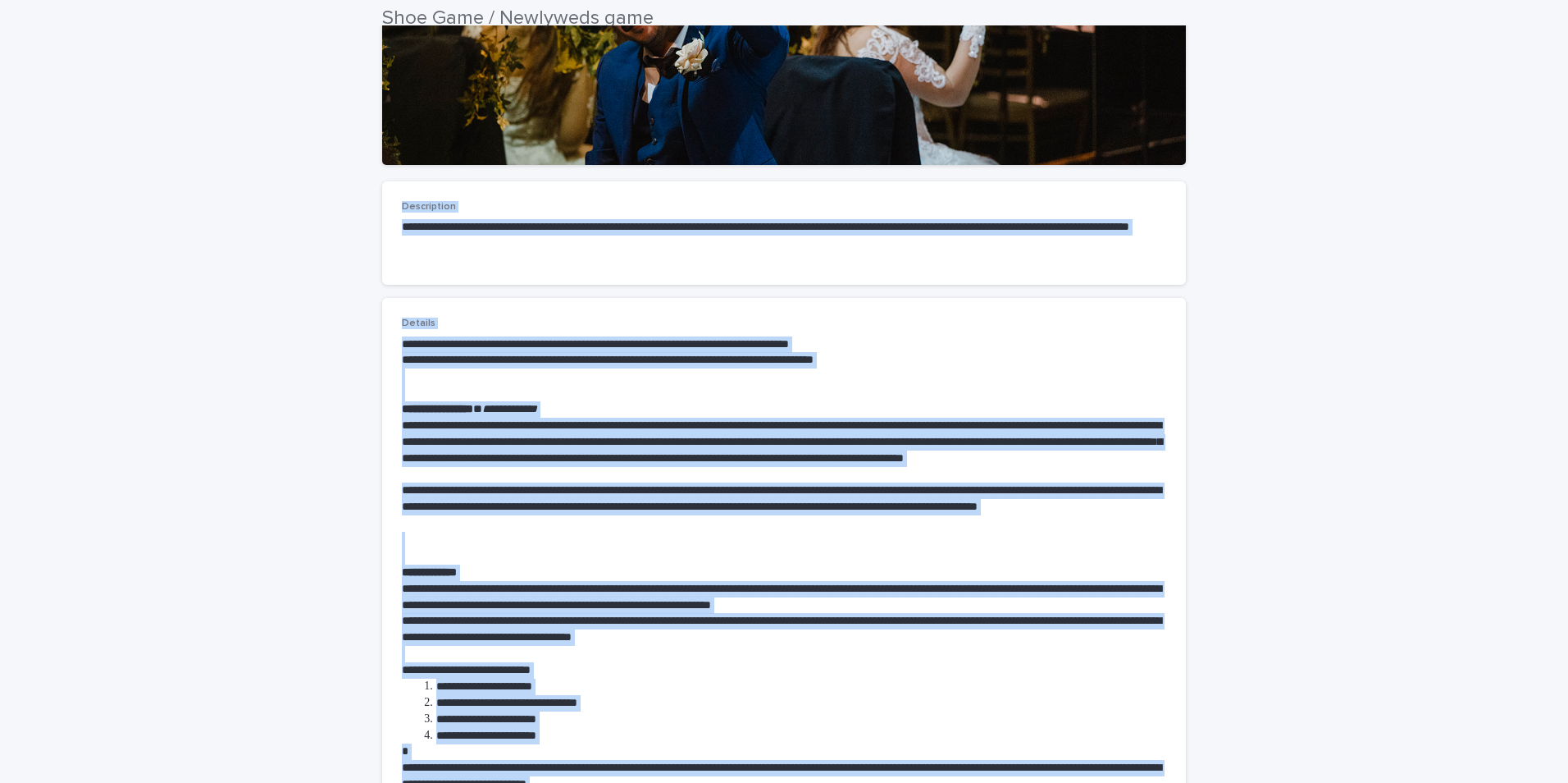
scroll to position [600, 0]
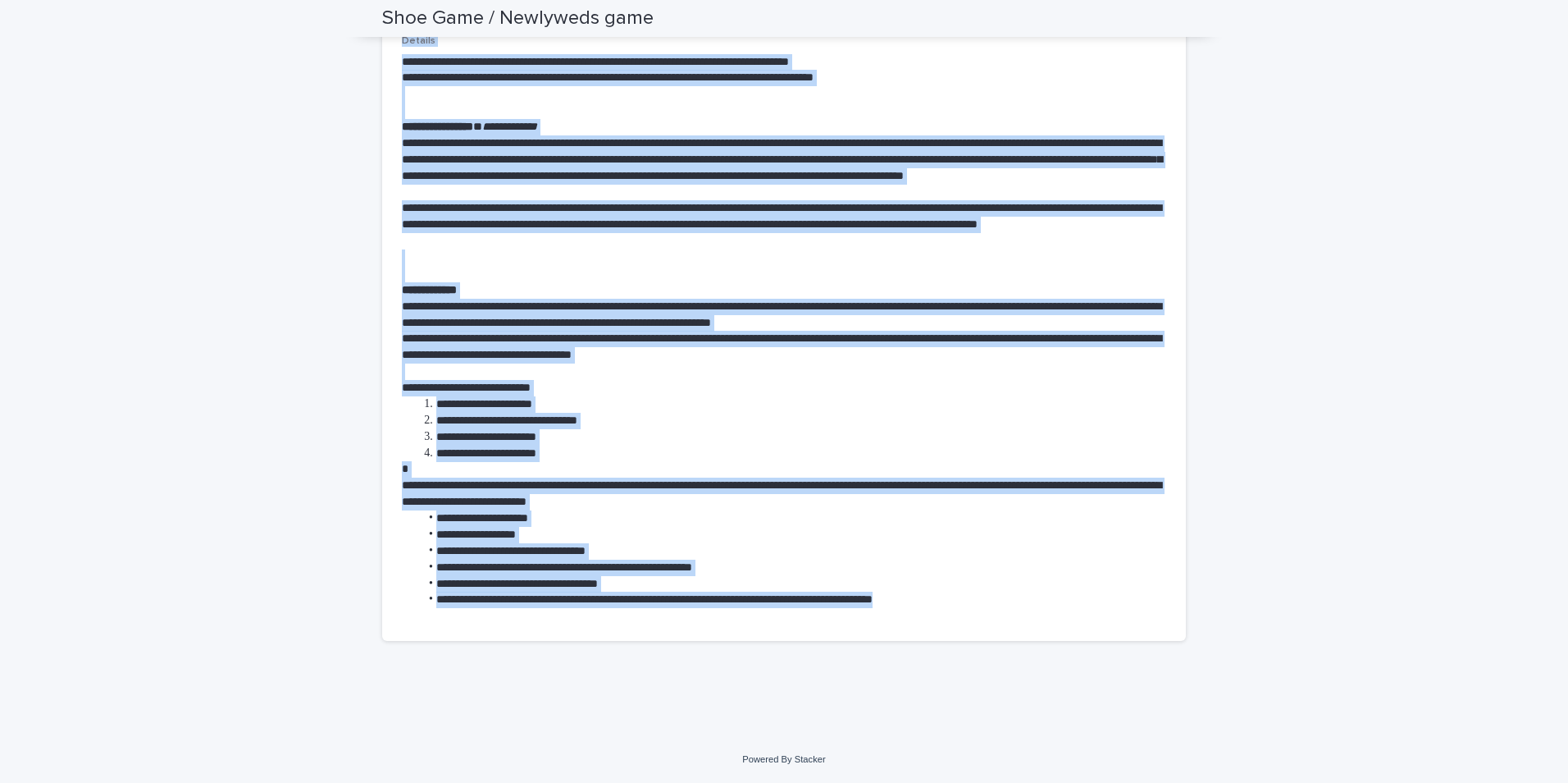
drag, startPoint x: 364, startPoint y: 28, endPoint x: 974, endPoint y: 713, distance: 917.2
click at [974, 713] on div "**********" at bounding box center [784, 93] width 1568 height 1283
copy div "**********"
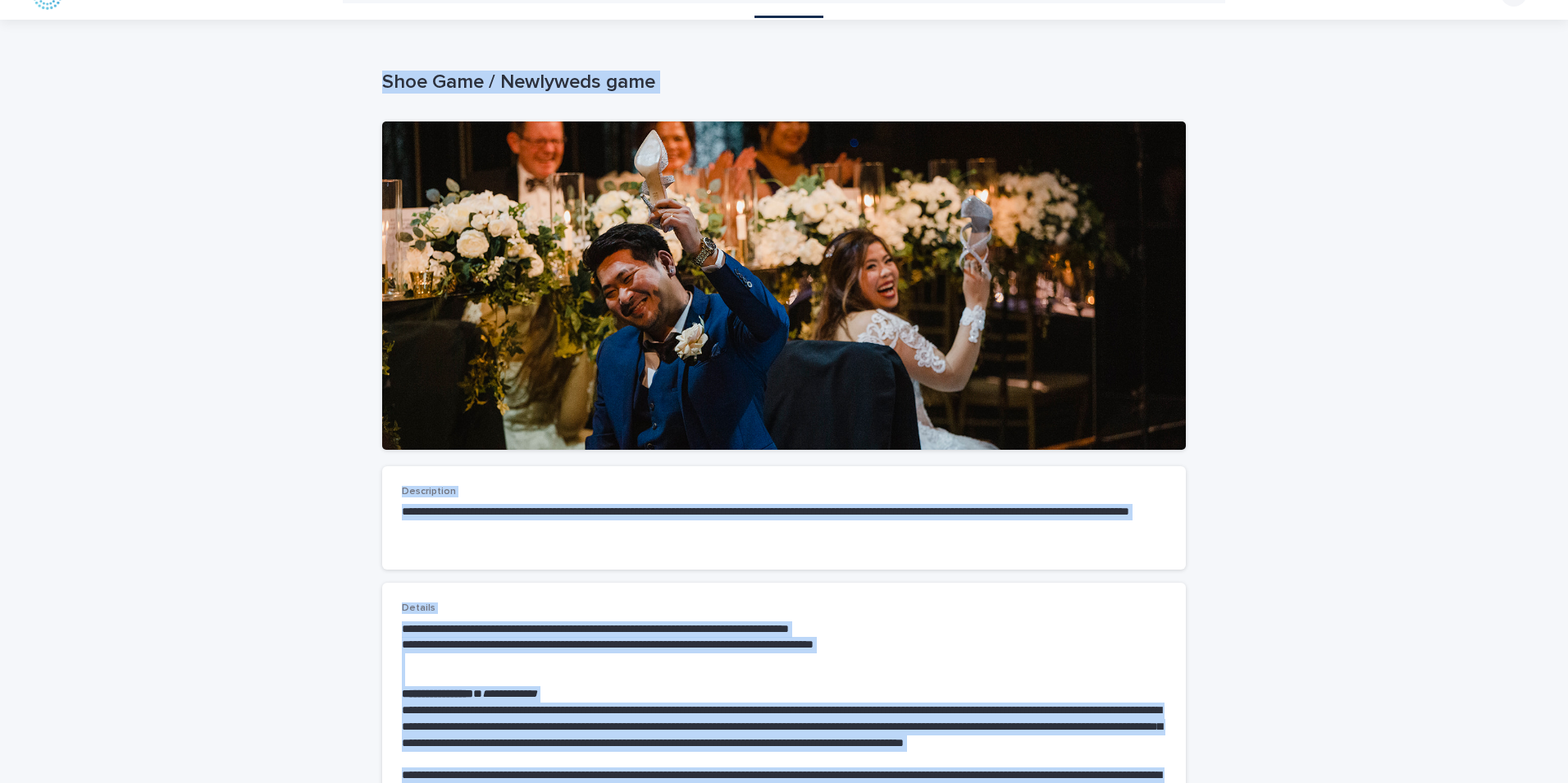
scroll to position [0, 0]
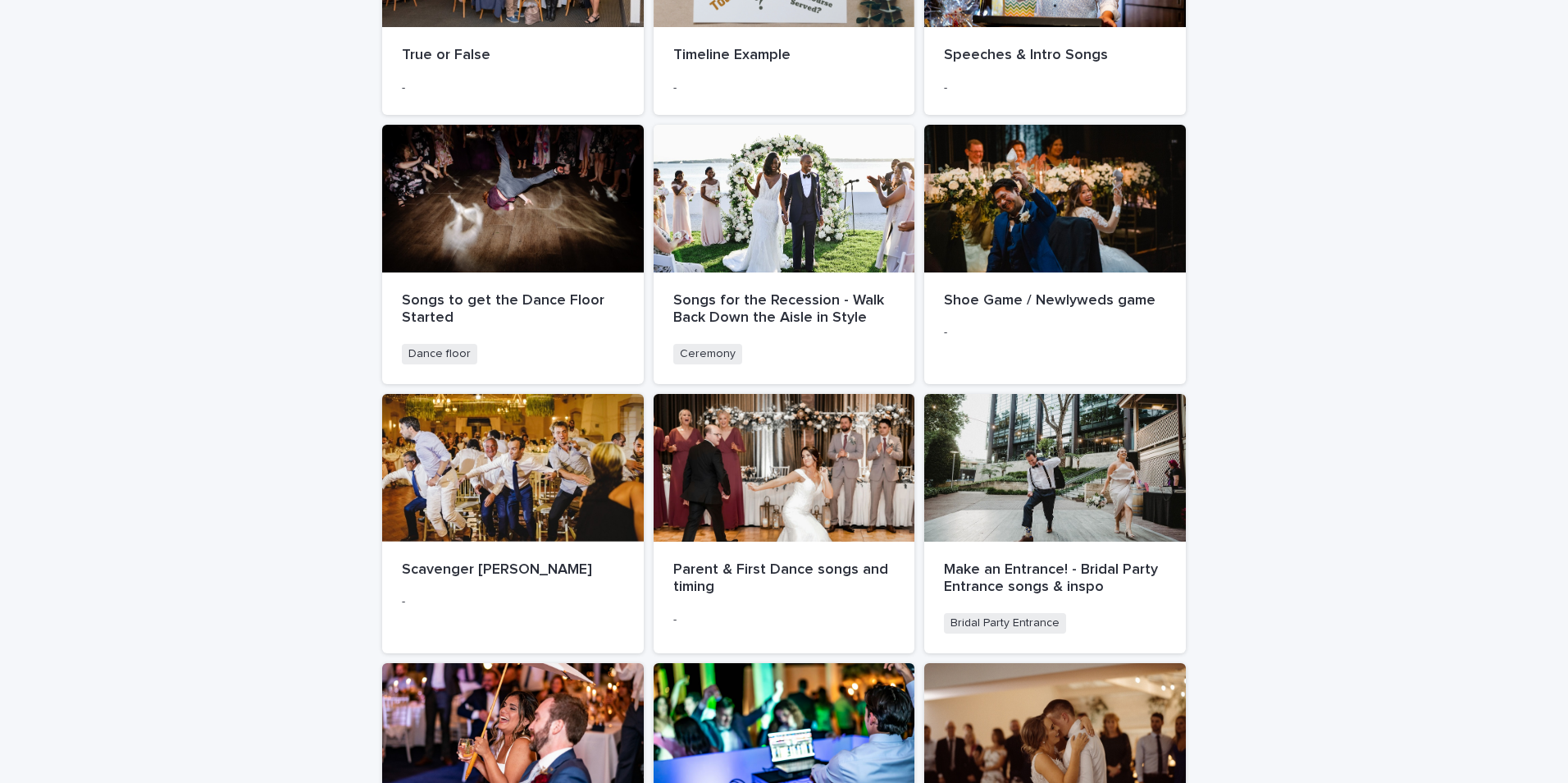
scroll to position [738, 0]
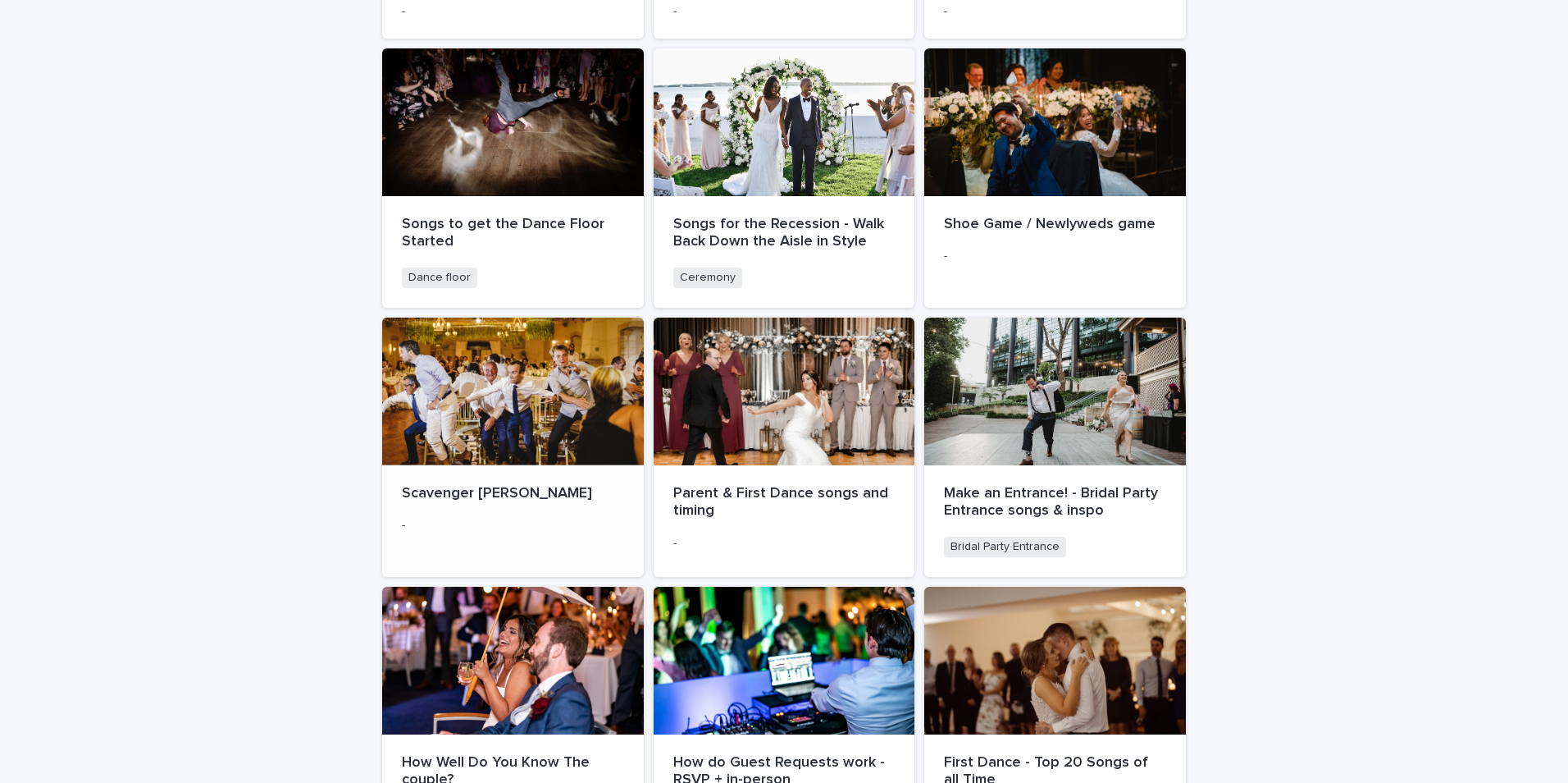
click at [475, 392] on div at bounding box center [513, 391] width 261 height 148
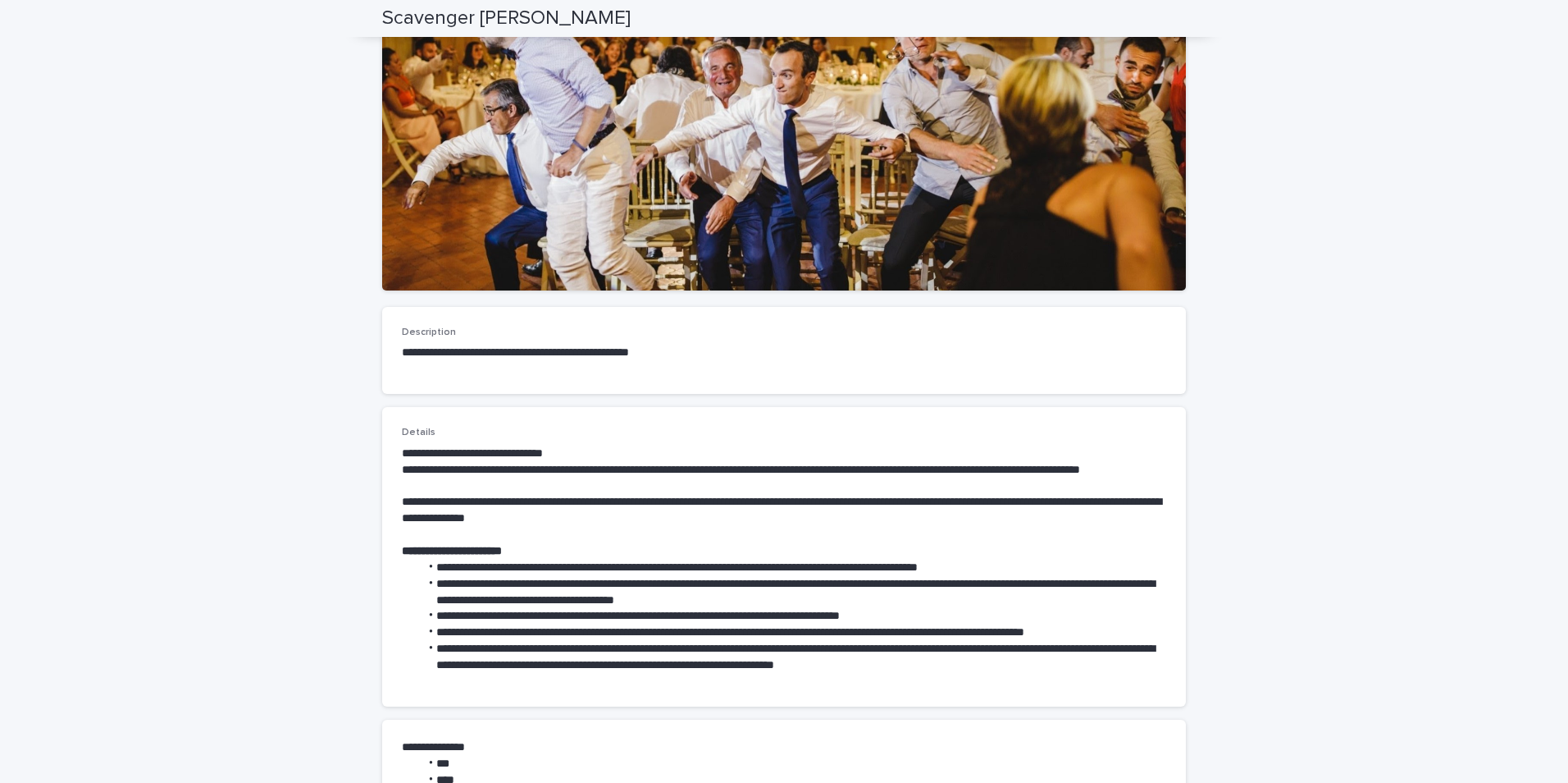
scroll to position [82, 0]
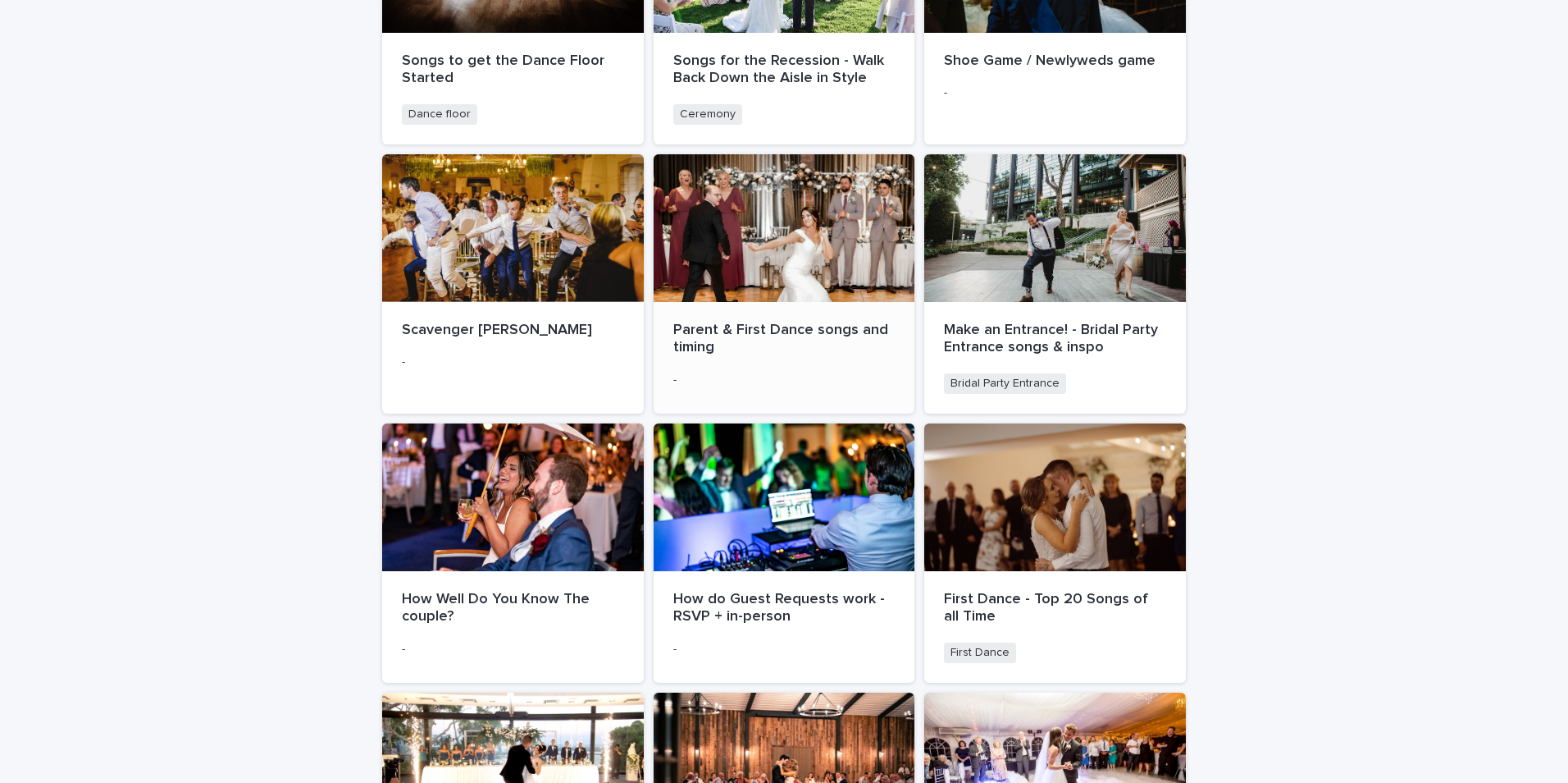
scroll to position [902, 0]
click at [786, 290] on div at bounding box center [784, 227] width 261 height 148
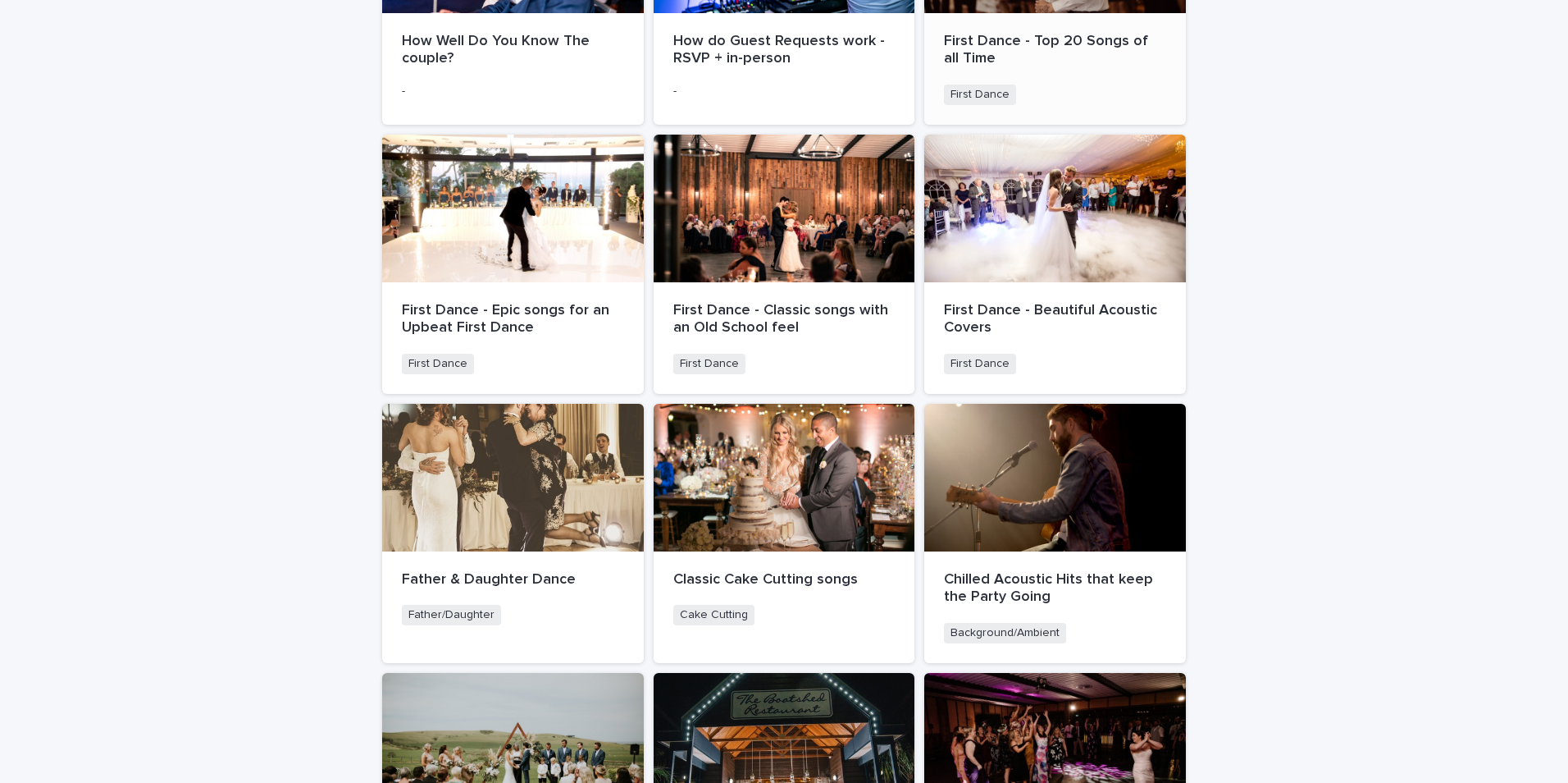
scroll to position [1477, 0]
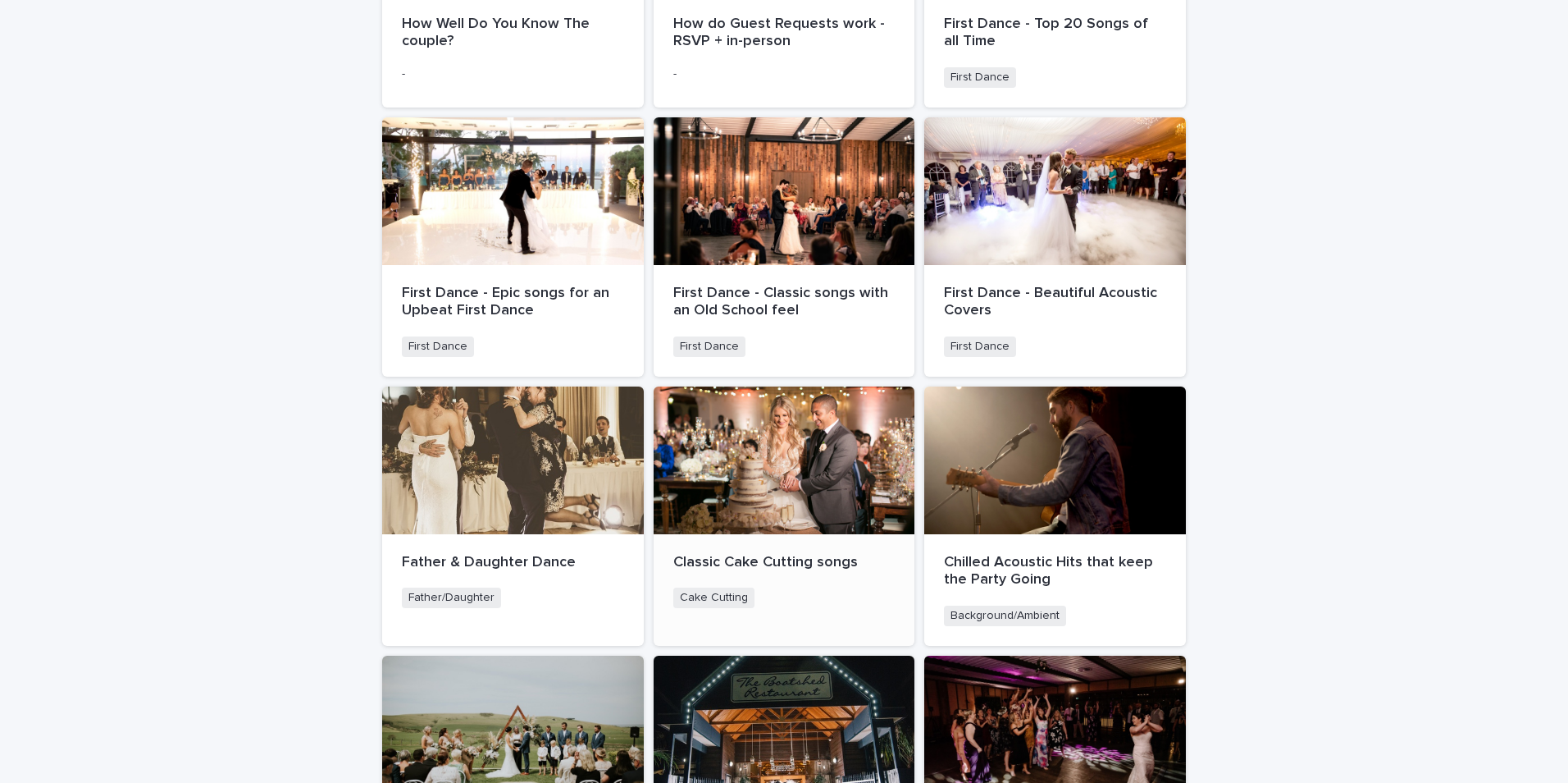
click at [781, 498] on div at bounding box center [784, 460] width 261 height 148
